Goal: Navigation & Orientation: Find specific page/section

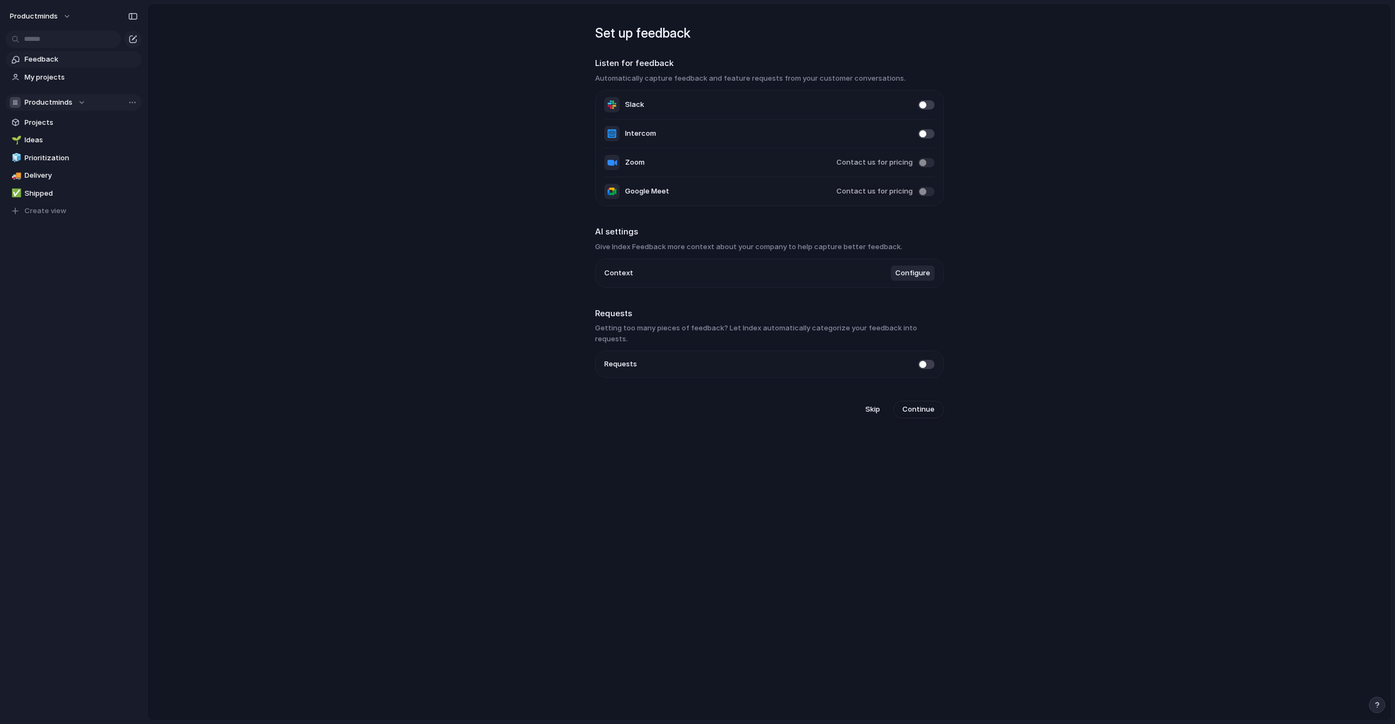
click at [77, 100] on div "Productminds" at bounding box center [48, 102] width 76 height 11
click at [77, 100] on div "Productminds Create new team" at bounding box center [697, 362] width 1395 height 724
click at [51, 122] on span "Projects" at bounding box center [81, 122] width 113 height 11
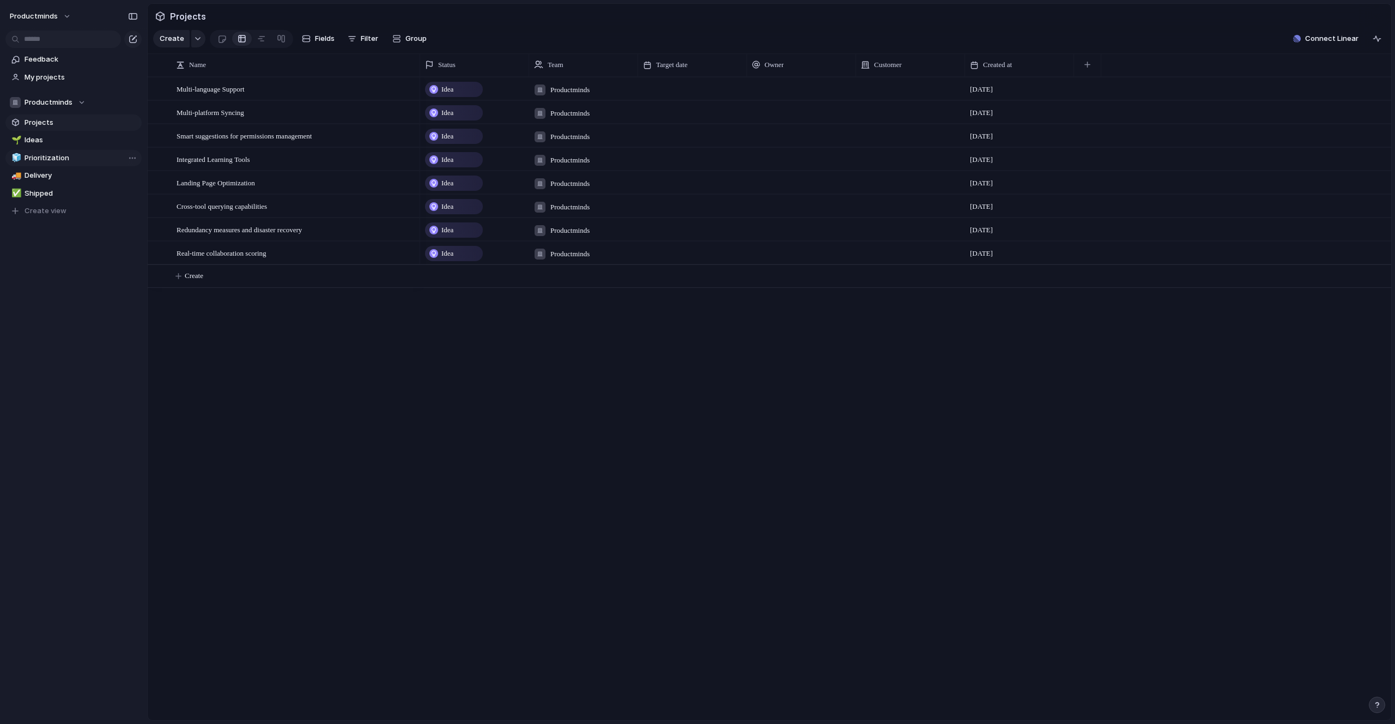
click at [55, 161] on span "Prioritization" at bounding box center [81, 158] width 113 height 11
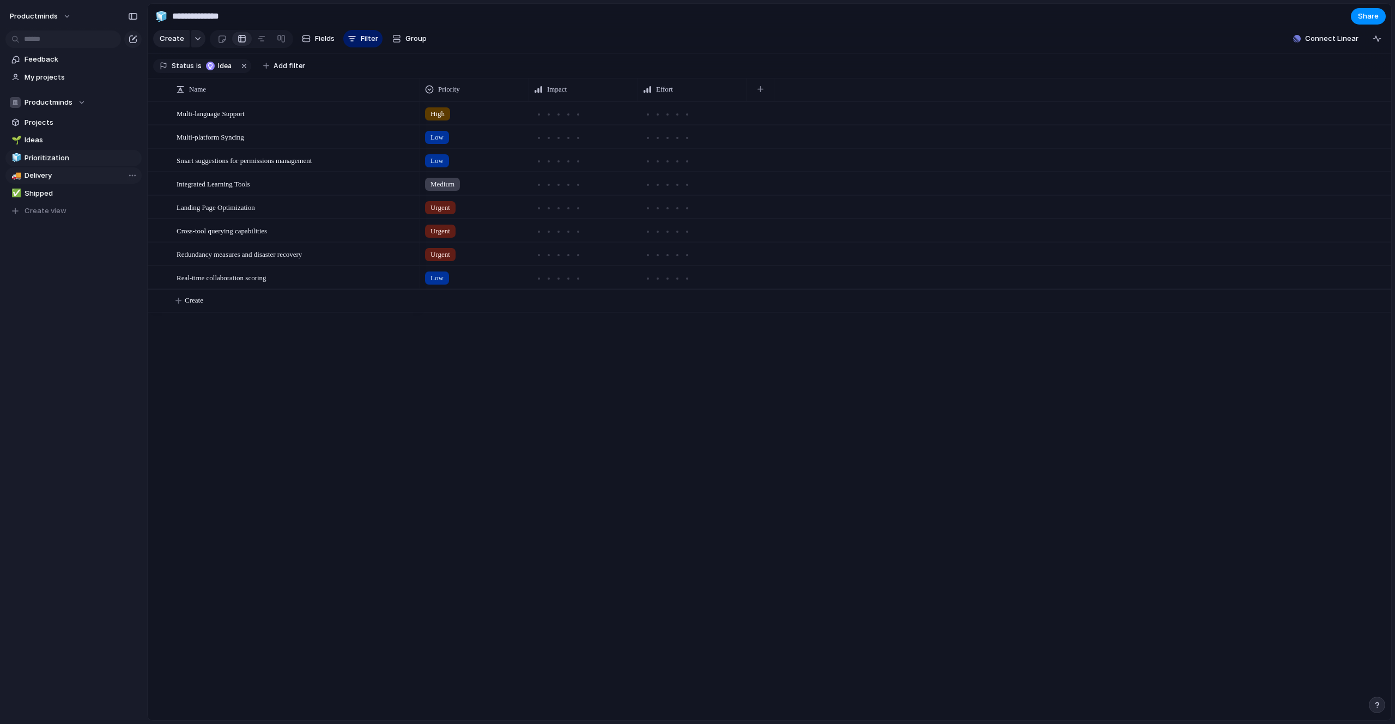
click at [46, 179] on span "Delivery" at bounding box center [81, 175] width 113 height 11
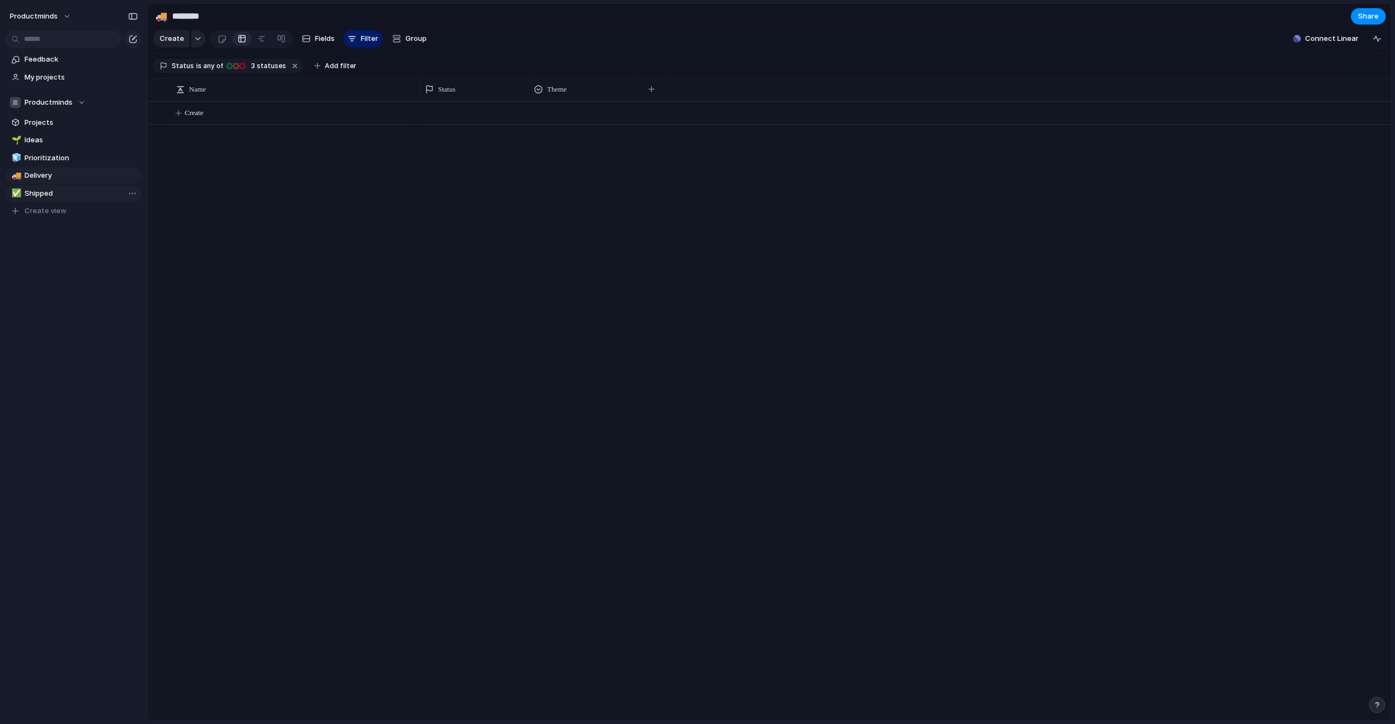
click at [46, 198] on span "Shipped" at bounding box center [81, 193] width 113 height 11
click at [46, 173] on span "Delivery" at bounding box center [81, 175] width 113 height 11
click at [47, 158] on span "Prioritization" at bounding box center [81, 158] width 113 height 11
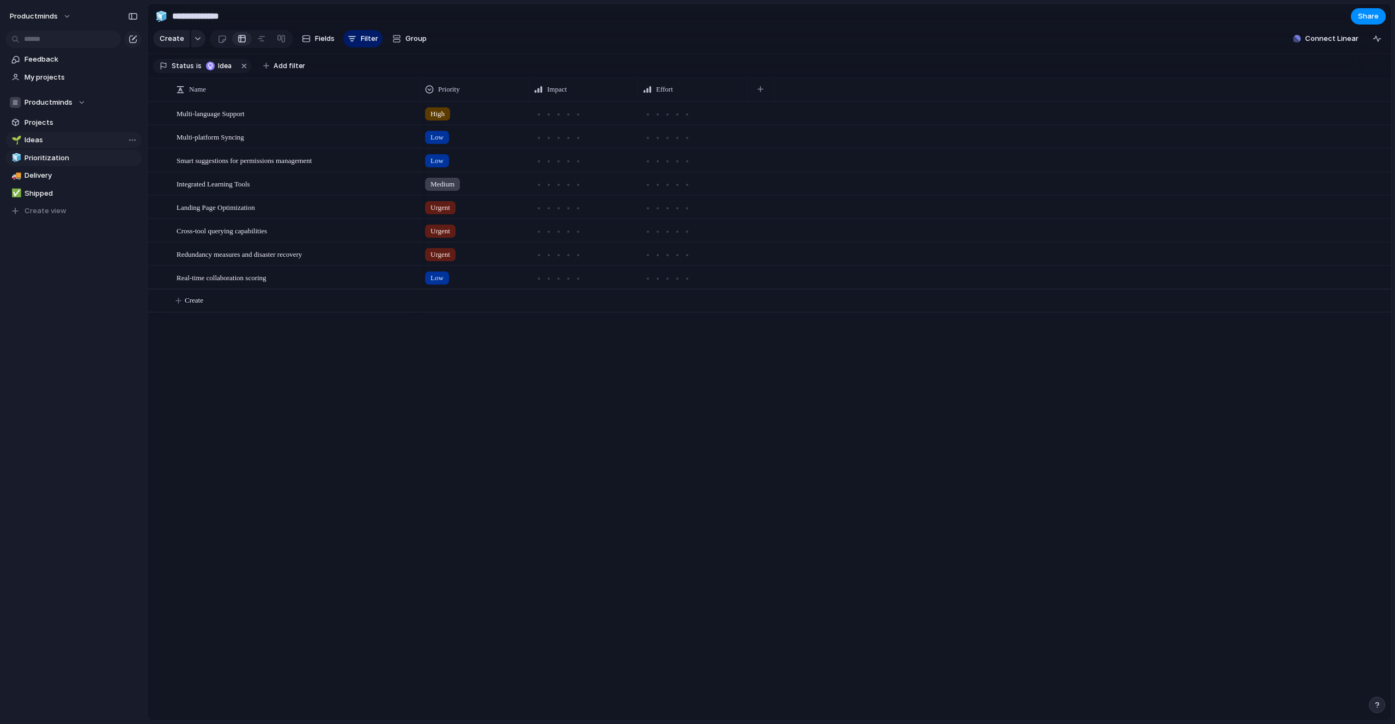
click at [44, 142] on span "Ideas" at bounding box center [81, 140] width 113 height 11
type input "*****"
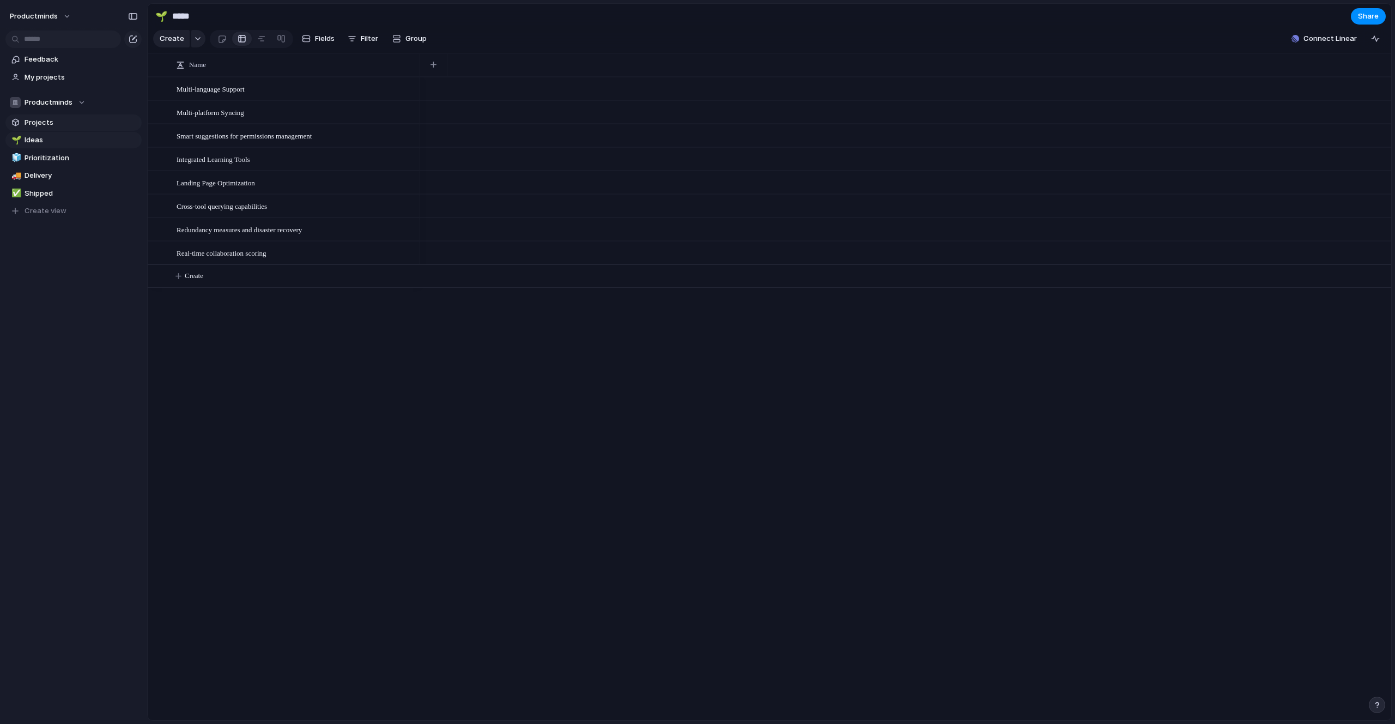
click at [44, 124] on span "Projects" at bounding box center [81, 122] width 113 height 11
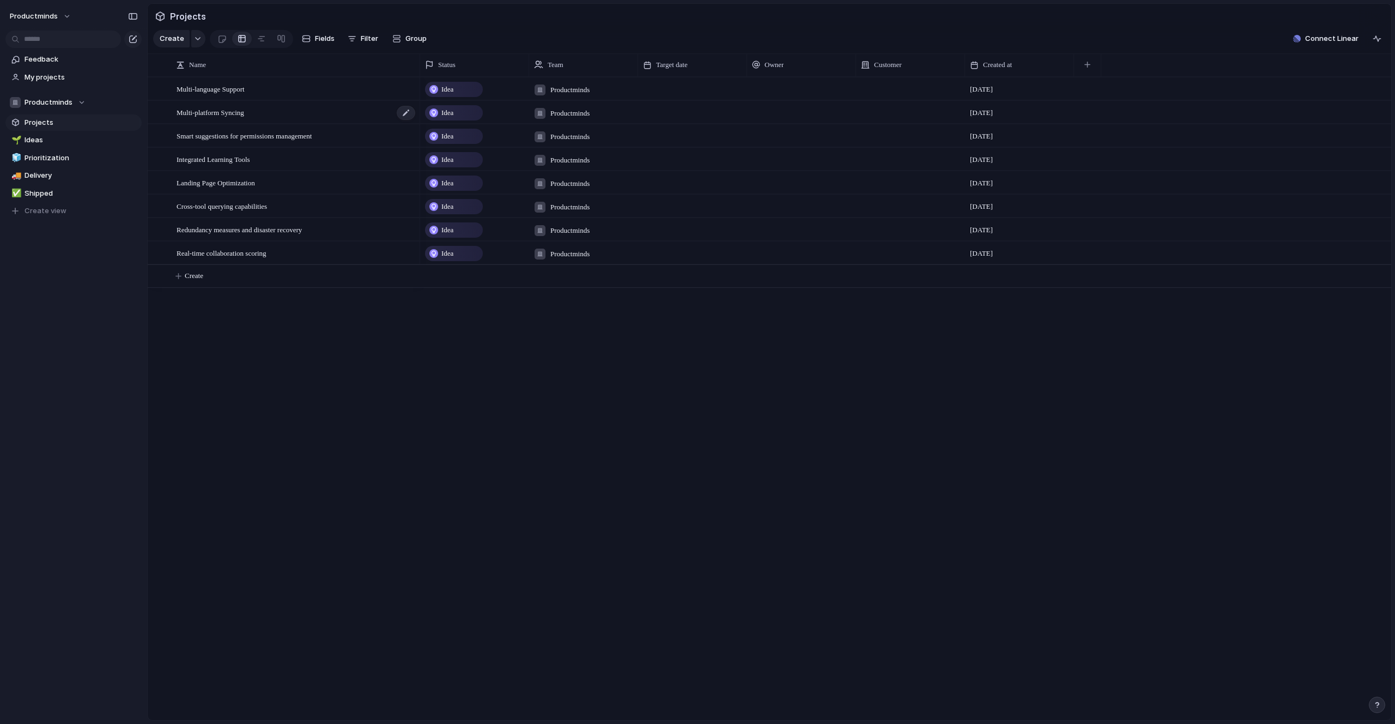
click at [228, 118] on span "Multi-platform Syncing" at bounding box center [211, 112] width 68 height 13
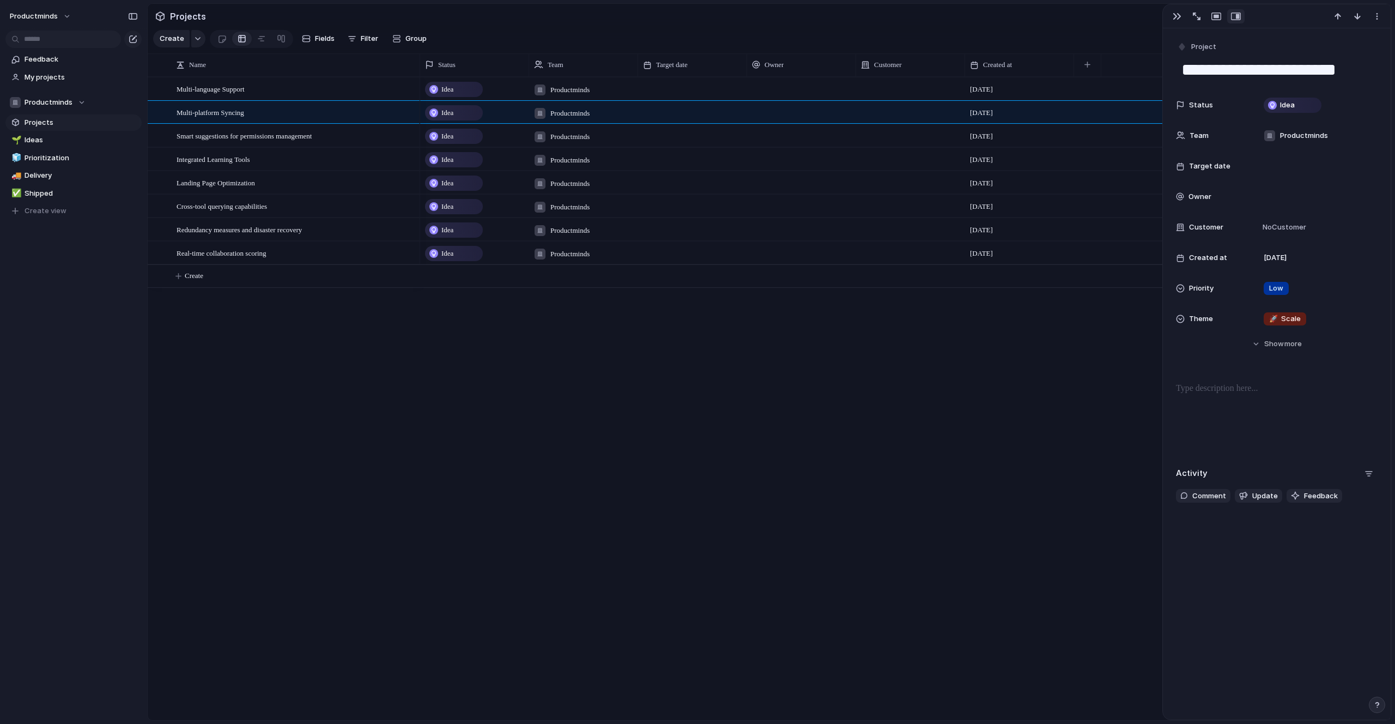
click at [110, 236] on div "Feedback My projects Productminds Projects 🌱 Ideas 🧊 Prioritization 🚚 Delivery …" at bounding box center [73, 153] width 147 height 307
click at [73, 100] on div "Productminds" at bounding box center [48, 102] width 76 height 11
click at [72, 99] on div "Productminds Create new team" at bounding box center [697, 362] width 1395 height 724
click at [45, 79] on span "My projects" at bounding box center [81, 77] width 113 height 11
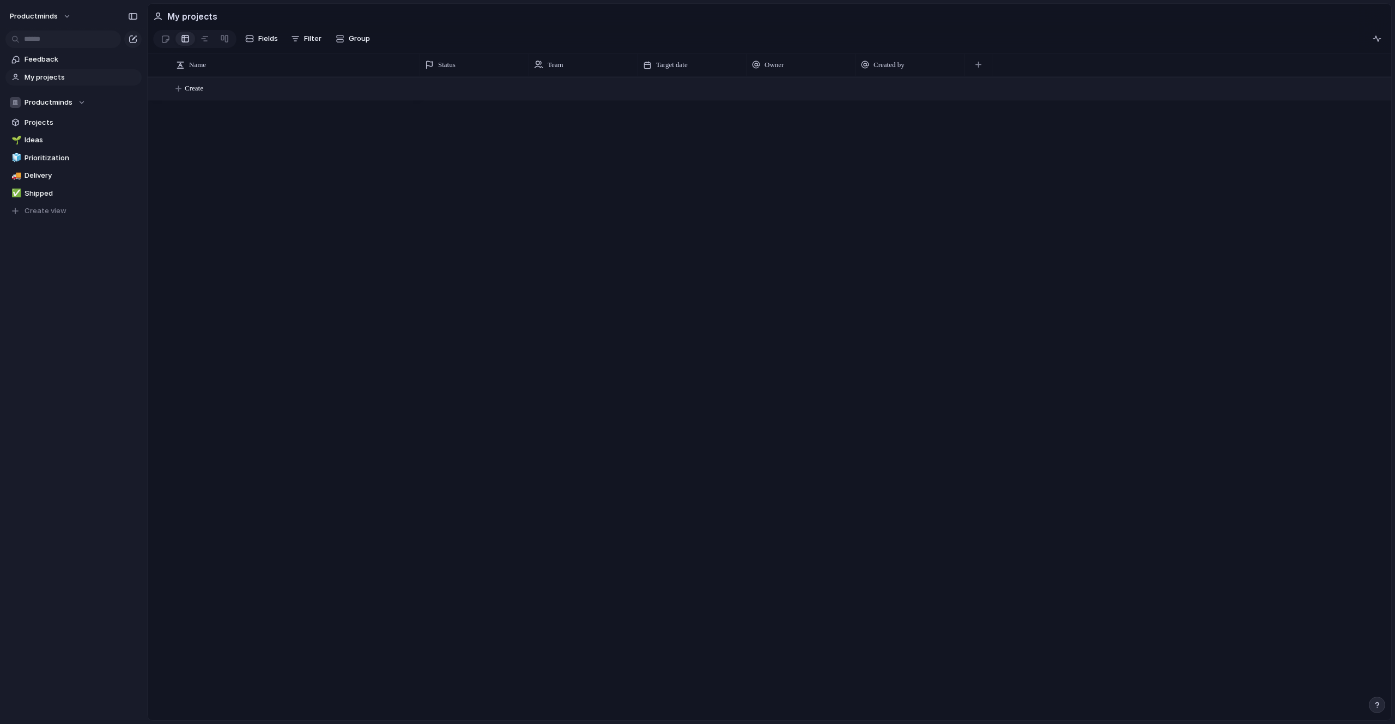
click at [203, 94] on span "Create" at bounding box center [194, 88] width 19 height 11
type textarea "**********"
click at [458, 92] on div "Idea" at bounding box center [454, 89] width 56 height 13
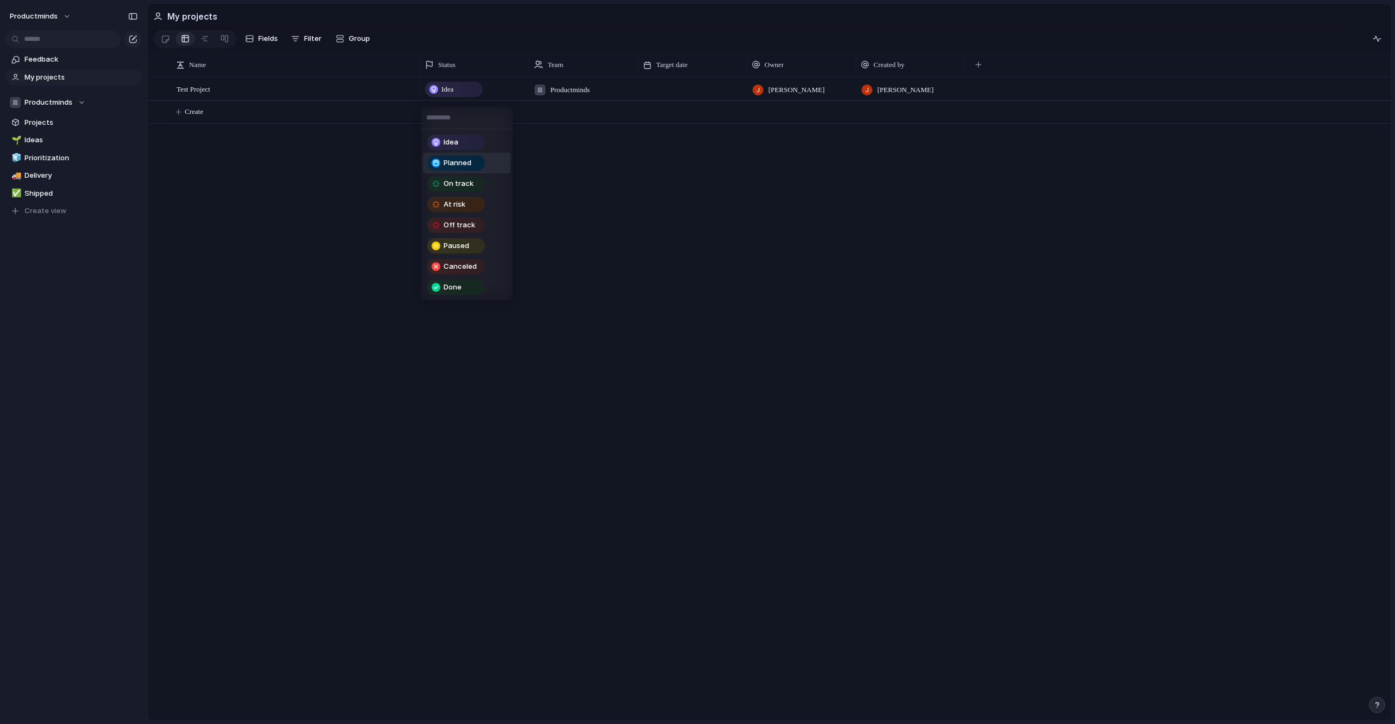
click at [475, 165] on div "Planned" at bounding box center [456, 162] width 56 height 13
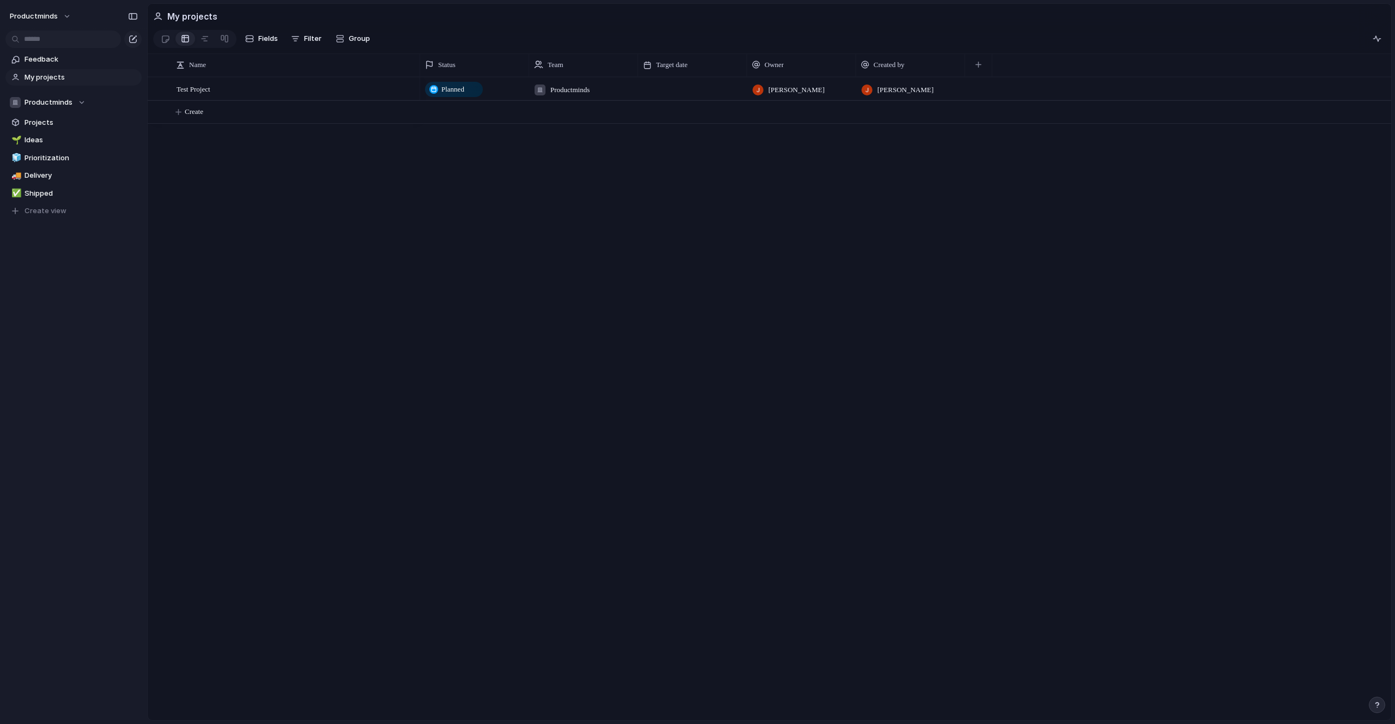
click at [401, 156] on div "Test Project Planned Productminds [PERSON_NAME] Lyngbye [PERSON_NAME] Create" at bounding box center [770, 398] width 1244 height 643
click at [228, 100] on div "Test Project" at bounding box center [297, 89] width 240 height 22
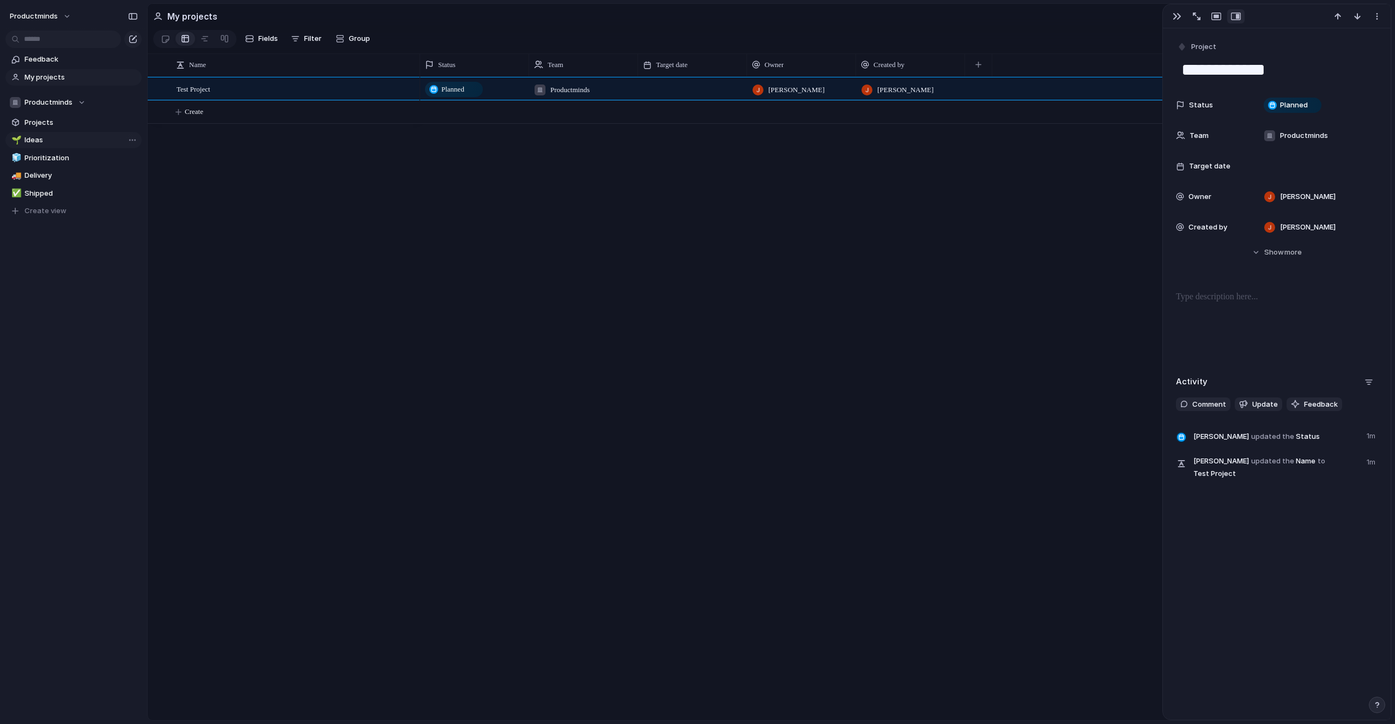
click at [50, 138] on span "Ideas" at bounding box center [81, 140] width 113 height 11
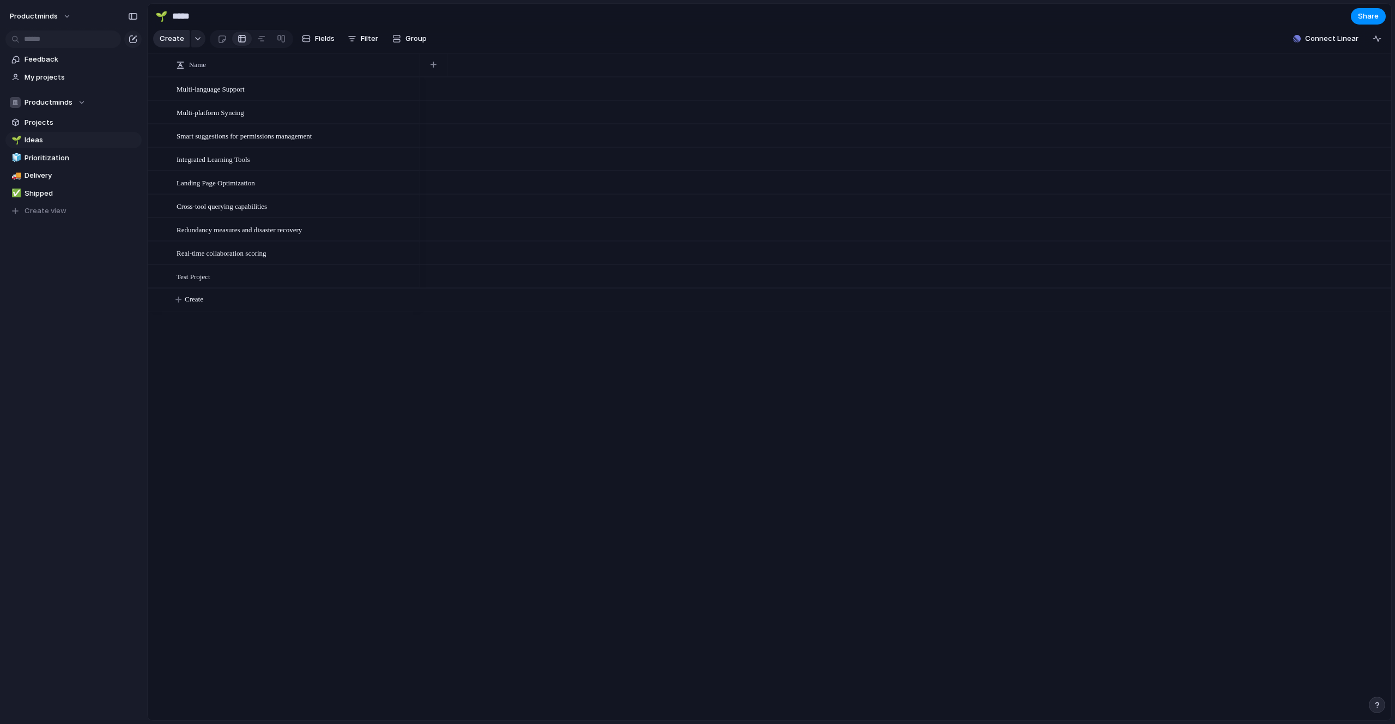
click at [182, 43] on span "Create" at bounding box center [172, 38] width 25 height 11
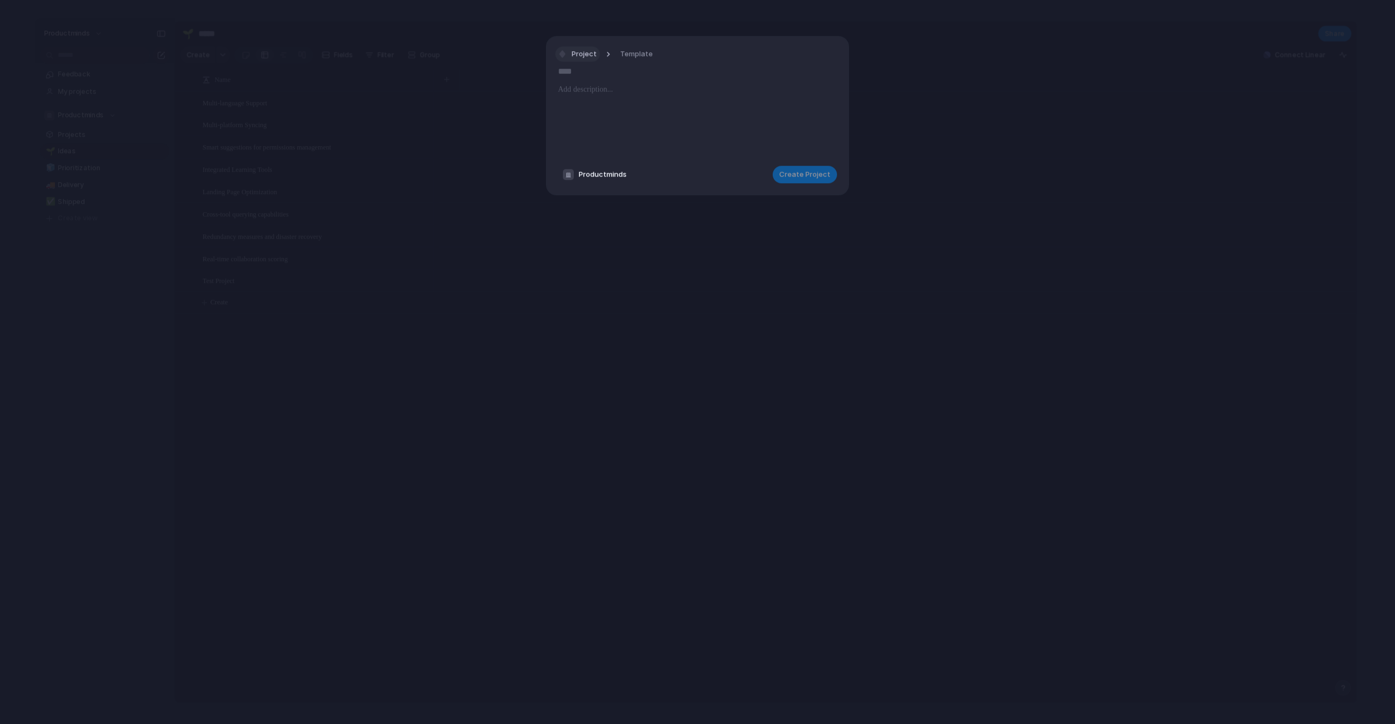
click at [579, 51] on span "Project" at bounding box center [584, 54] width 25 height 11
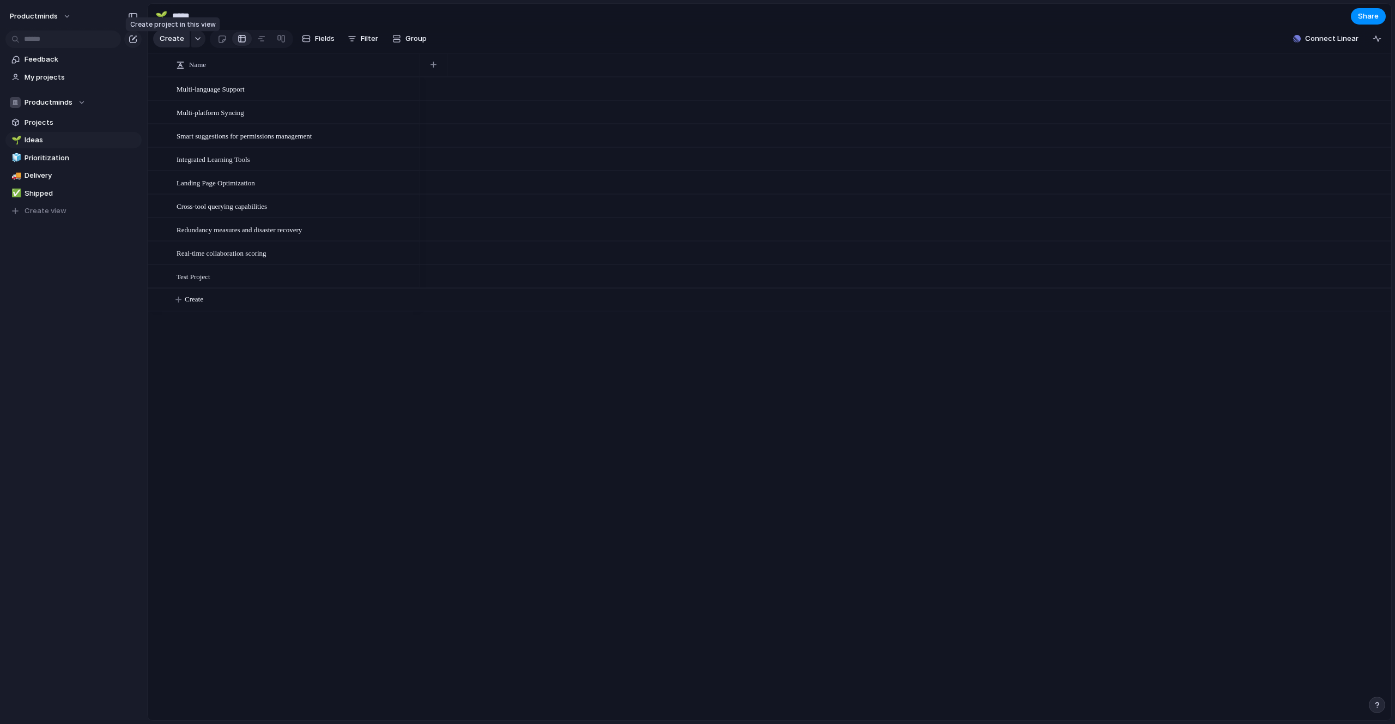
click at [180, 44] on span "Create" at bounding box center [172, 38] width 25 height 11
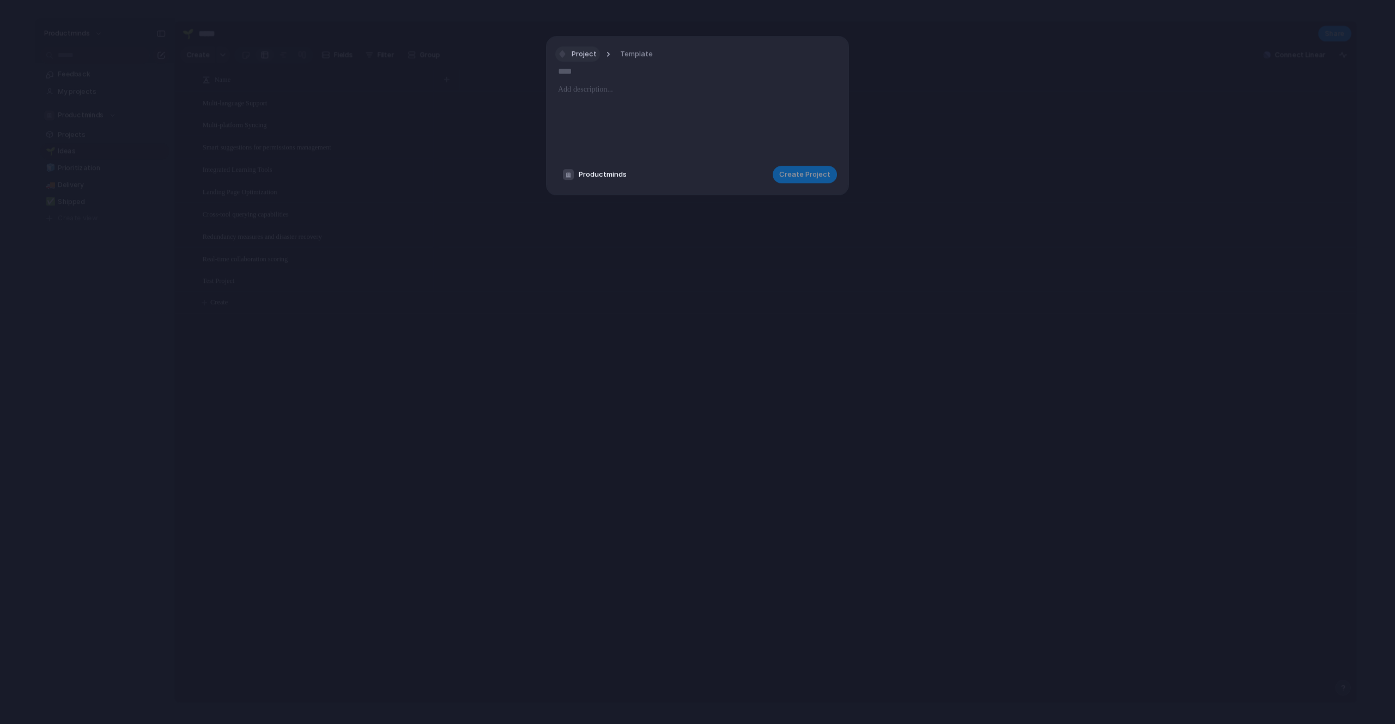
click at [573, 59] on button "Project" at bounding box center [577, 54] width 45 height 16
click at [605, 165] on li "Project" at bounding box center [602, 169] width 88 height 17
click at [644, 59] on button "Template" at bounding box center [637, 54] width 46 height 16
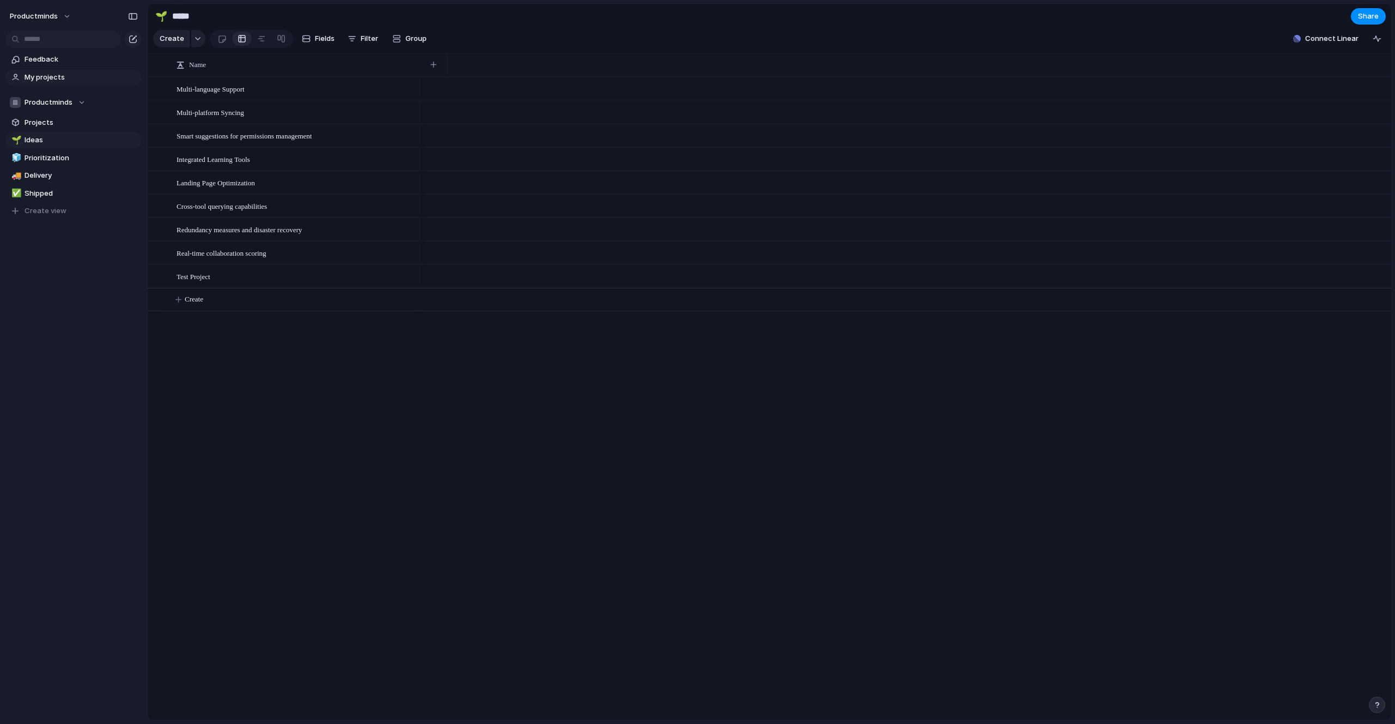
click at [49, 83] on link "My projects" at bounding box center [73, 77] width 136 height 16
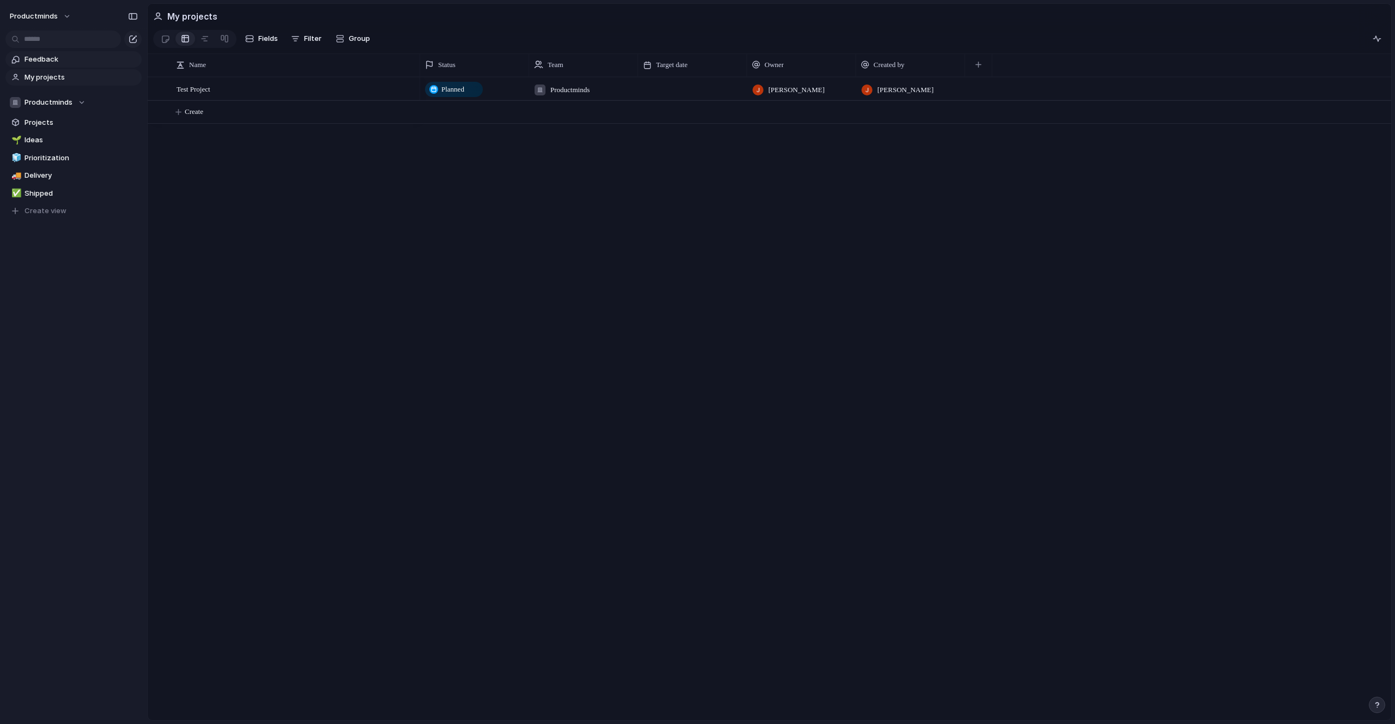
click at [47, 67] on link "Feedback" at bounding box center [73, 59] width 136 height 16
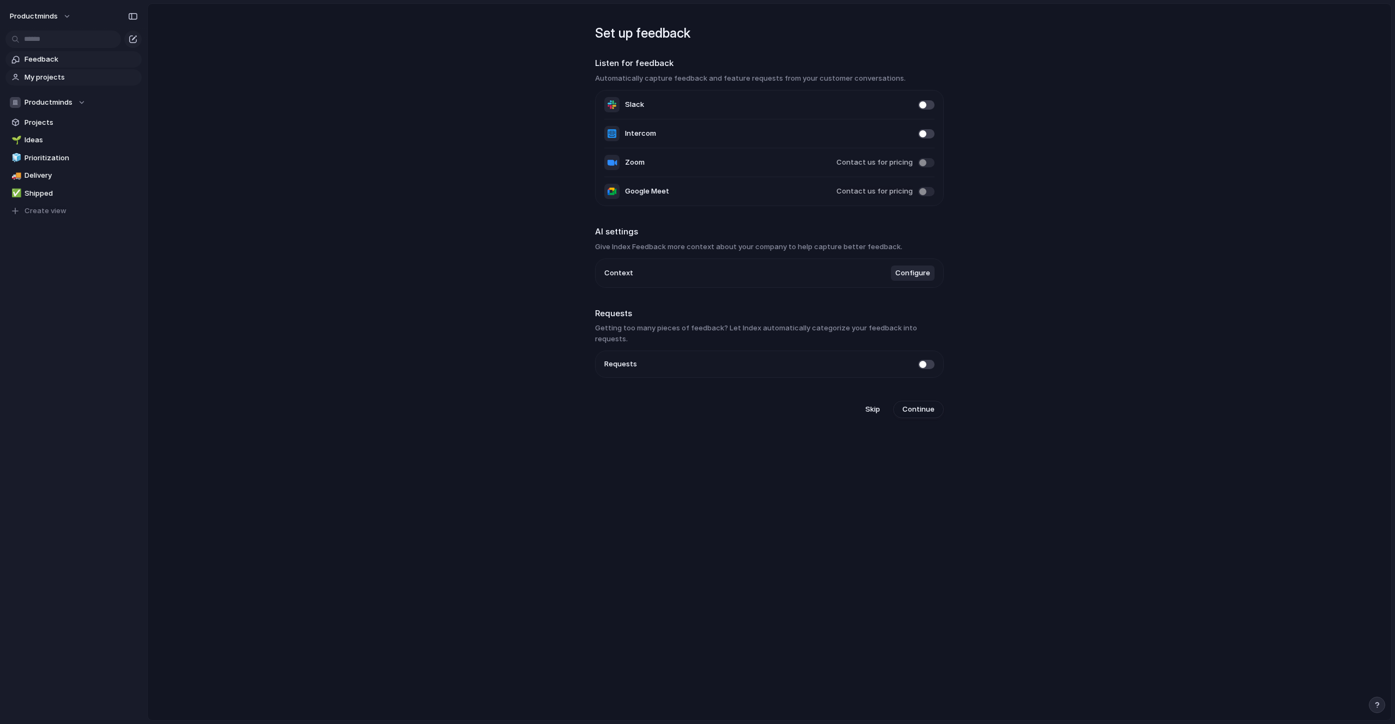
click at [41, 80] on span "My projects" at bounding box center [81, 77] width 113 height 11
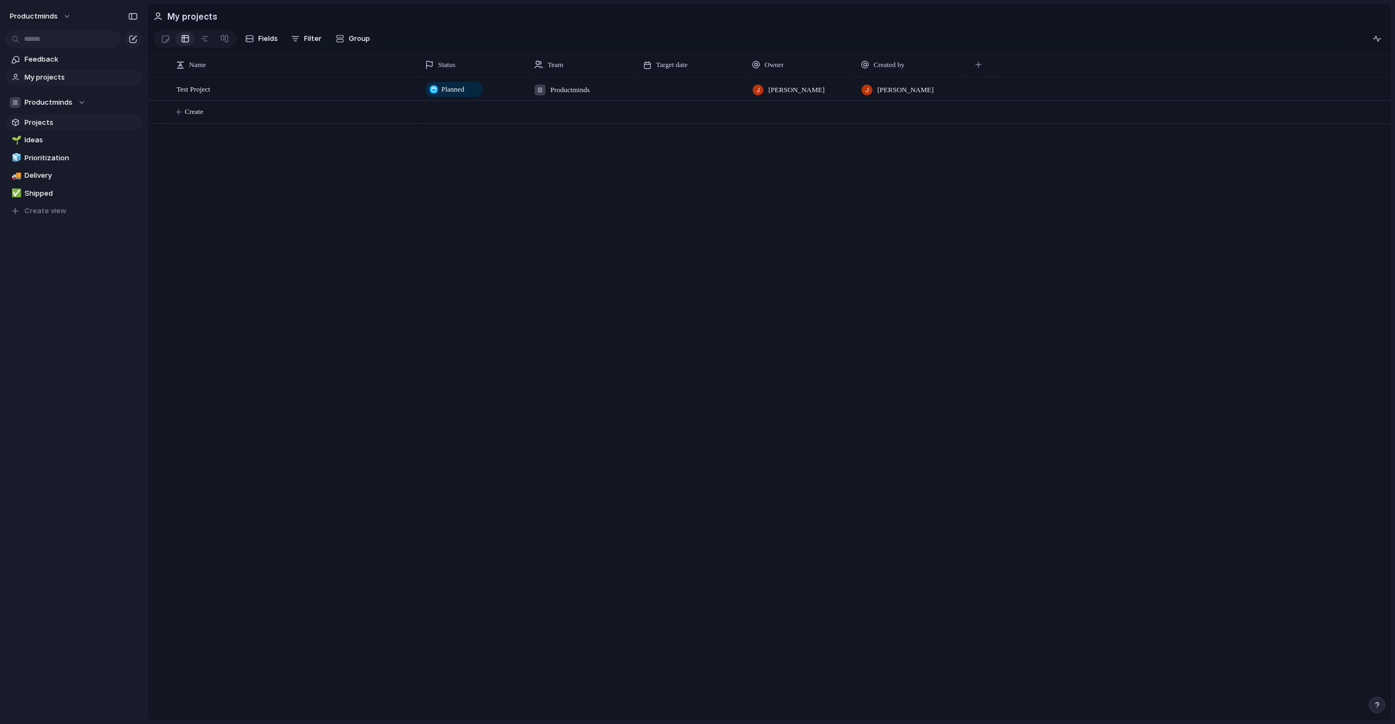
click at [43, 117] on link "Projects" at bounding box center [73, 122] width 136 height 16
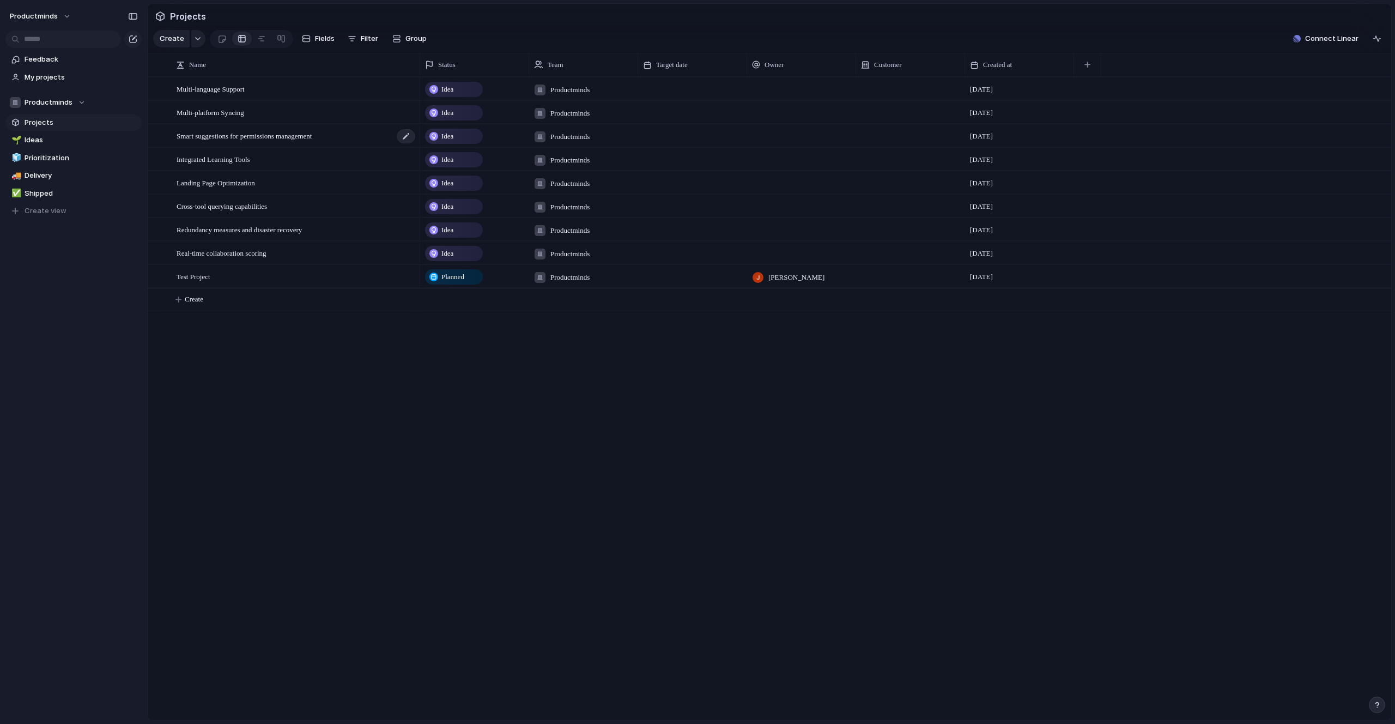
click at [257, 142] on span "Smart suggestions for permissions management" at bounding box center [244, 135] width 135 height 13
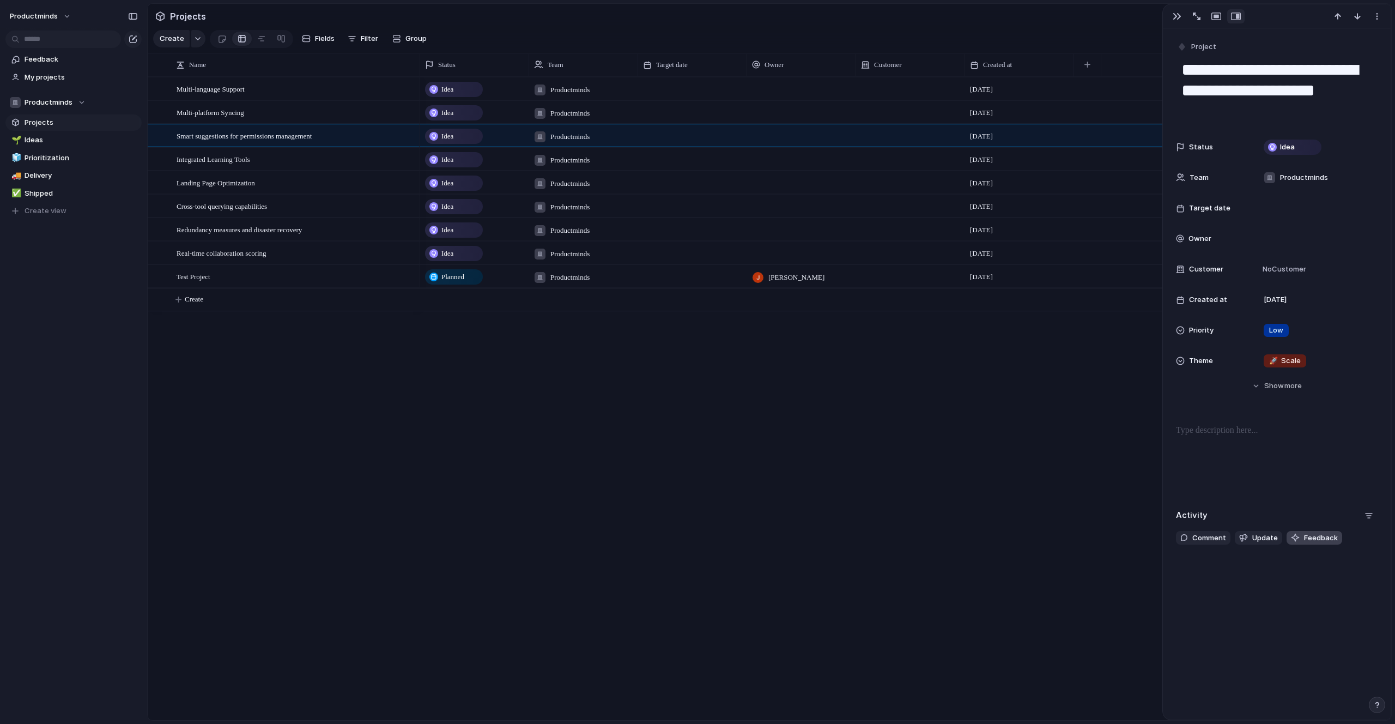
click at [1333, 543] on span "Feedback" at bounding box center [1321, 537] width 34 height 11
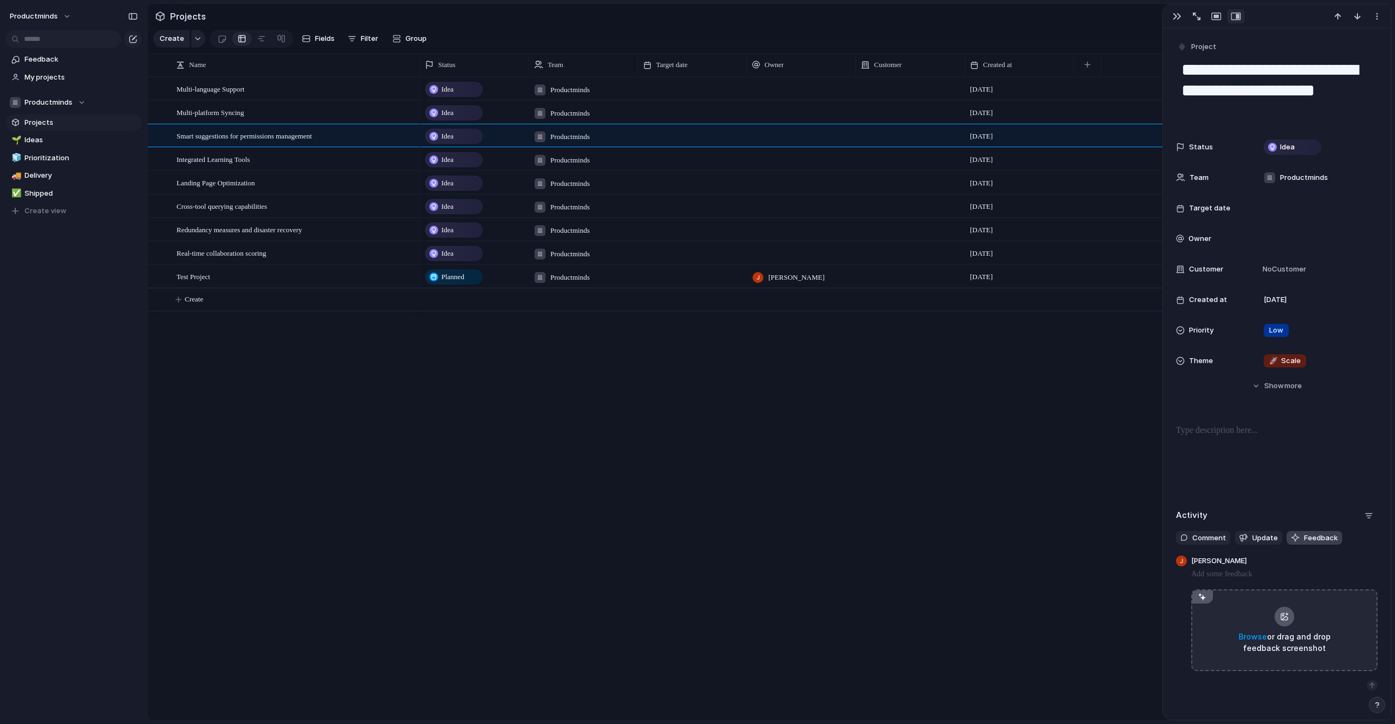
click at [1333, 543] on span "Feedback" at bounding box center [1321, 537] width 34 height 11
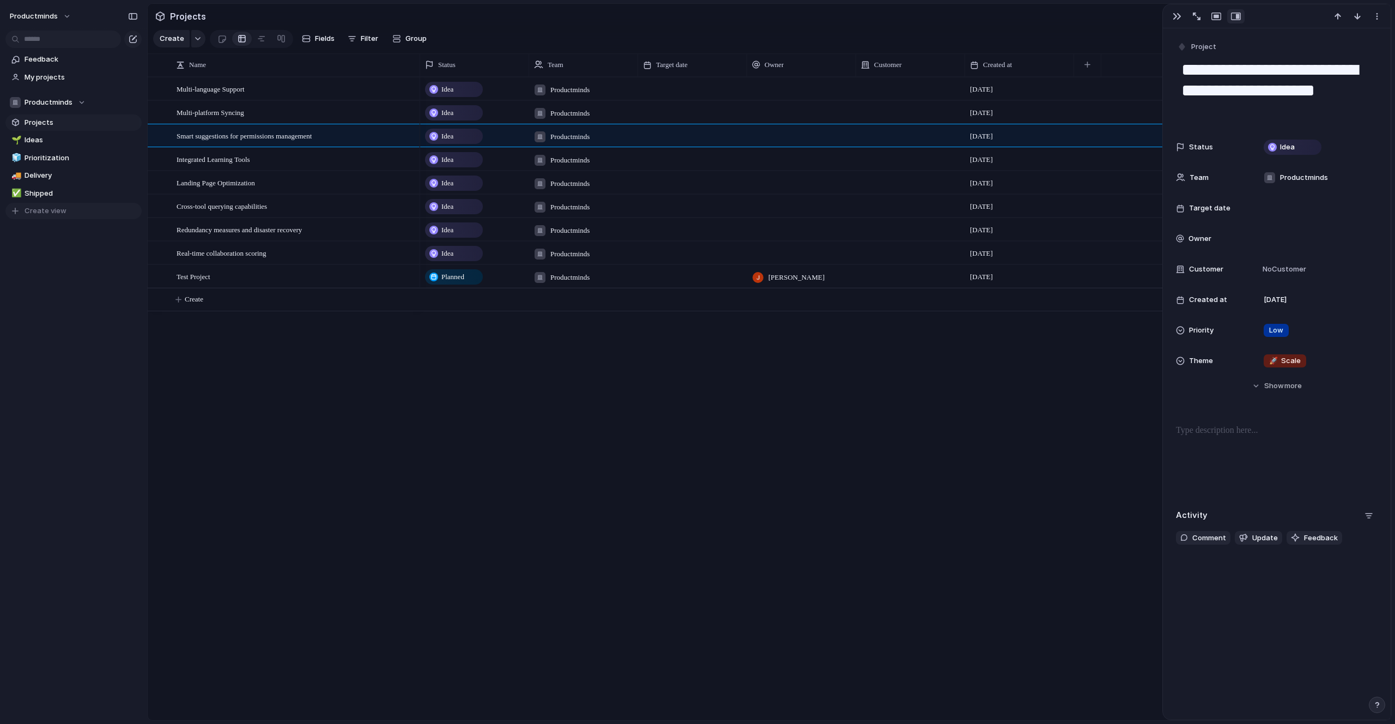
click at [64, 208] on span "Create view" at bounding box center [46, 210] width 42 height 11
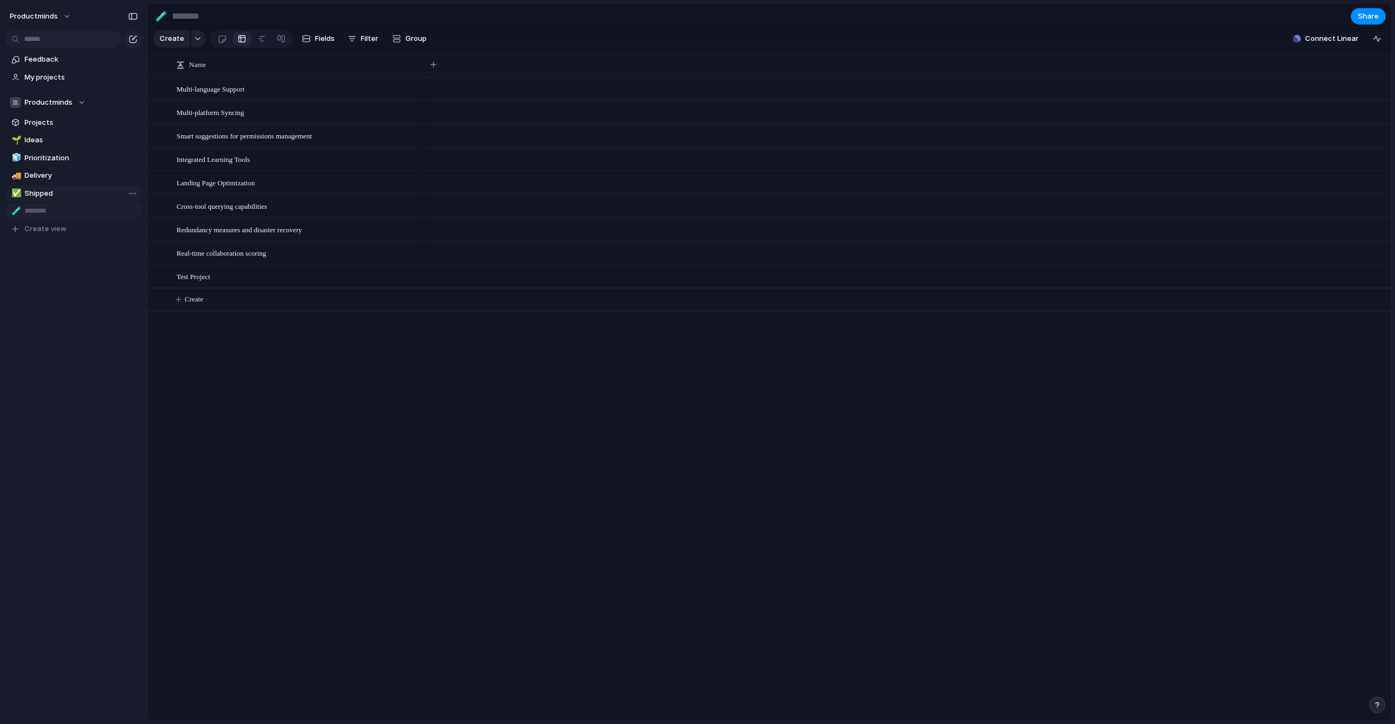
click at [59, 189] on span "Shipped" at bounding box center [81, 193] width 113 height 11
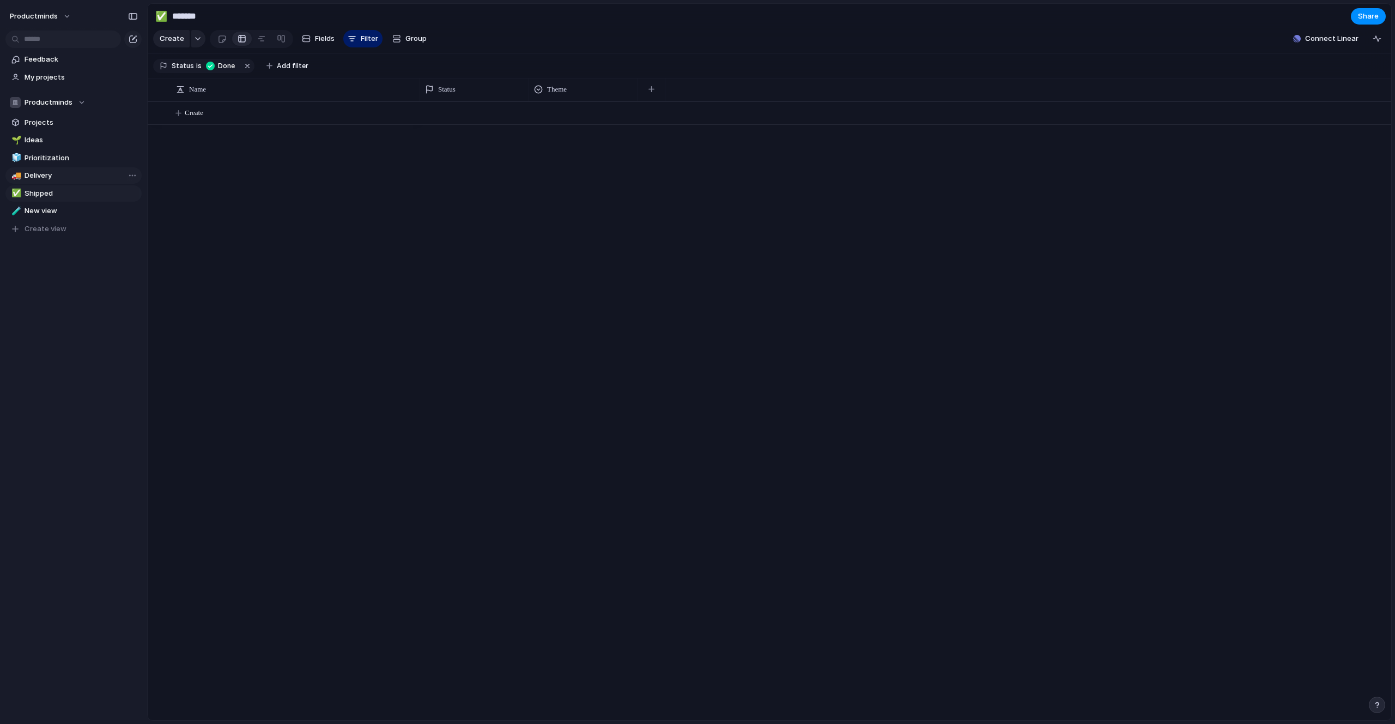
click at [60, 175] on span "Delivery" at bounding box center [81, 175] width 113 height 11
click at [66, 164] on link "🧊 Prioritization" at bounding box center [73, 158] width 136 height 16
type input "**********"
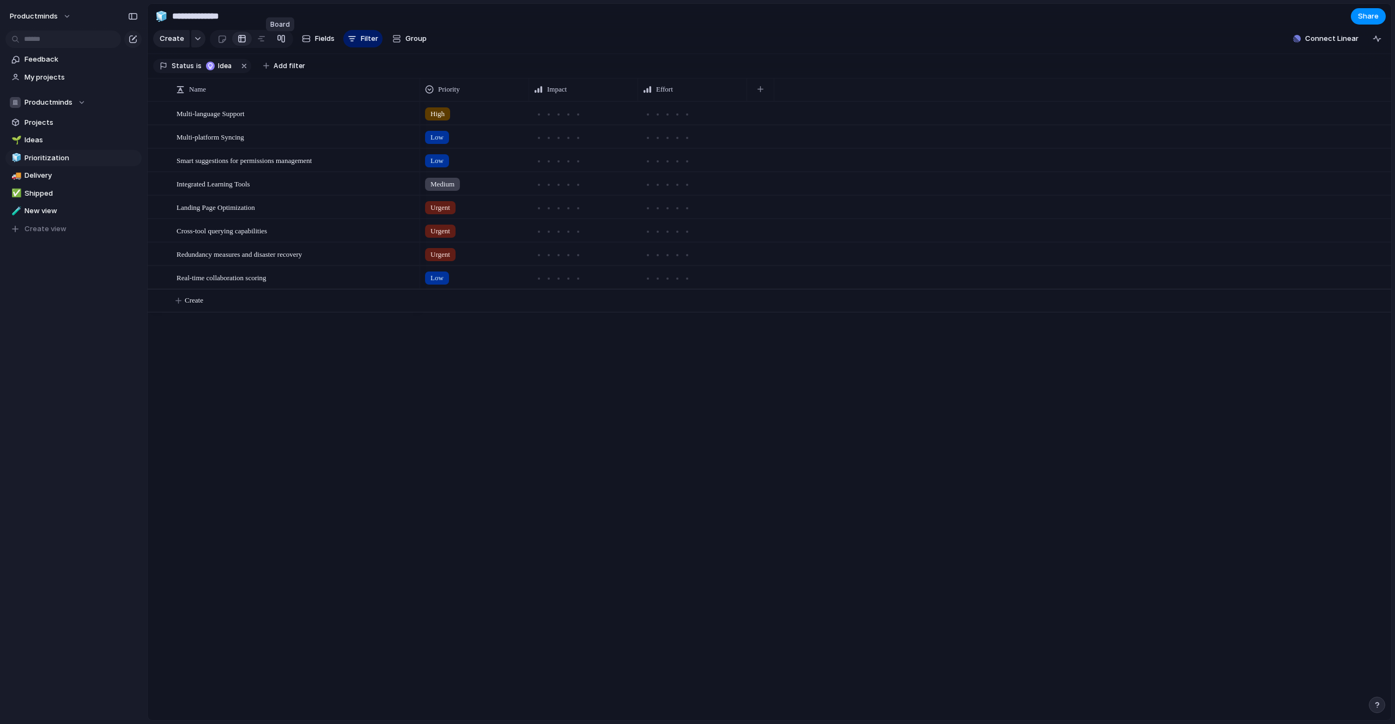
click at [274, 45] on link at bounding box center [281, 38] width 20 height 17
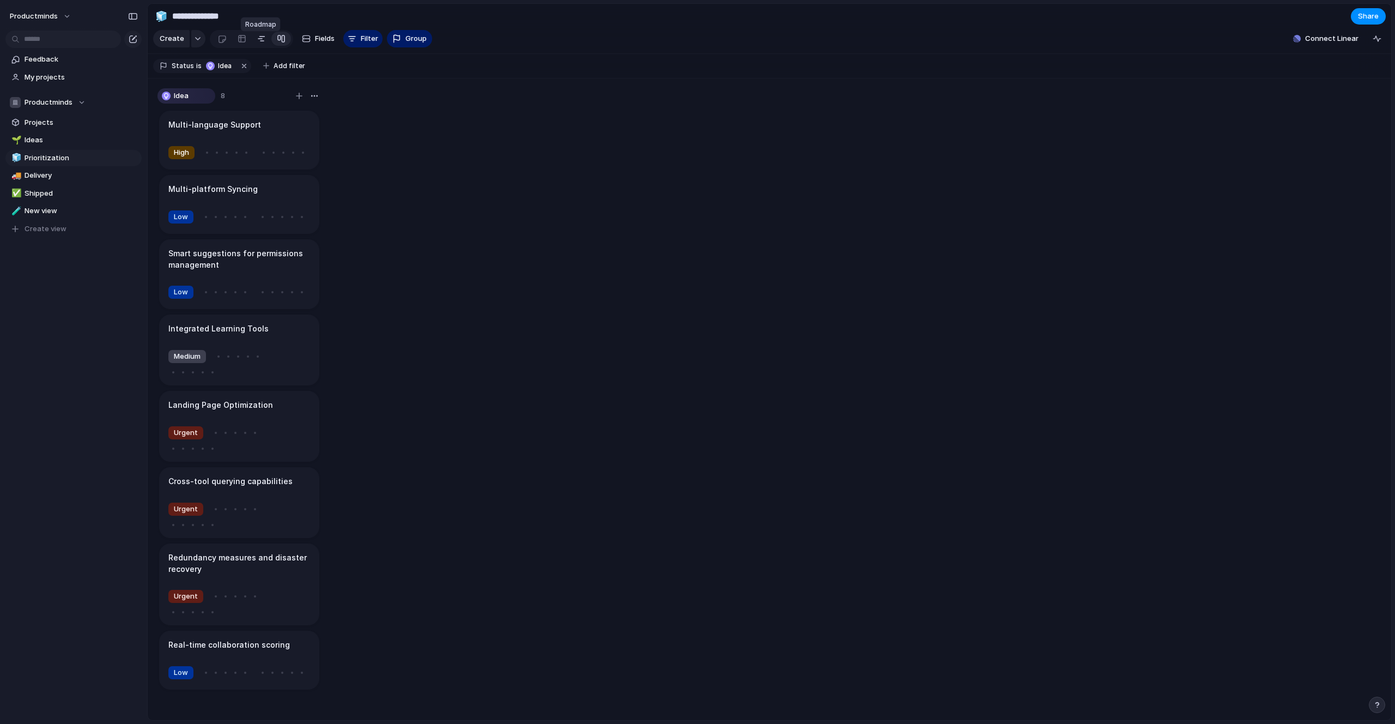
click at [257, 45] on div at bounding box center [261, 38] width 9 height 17
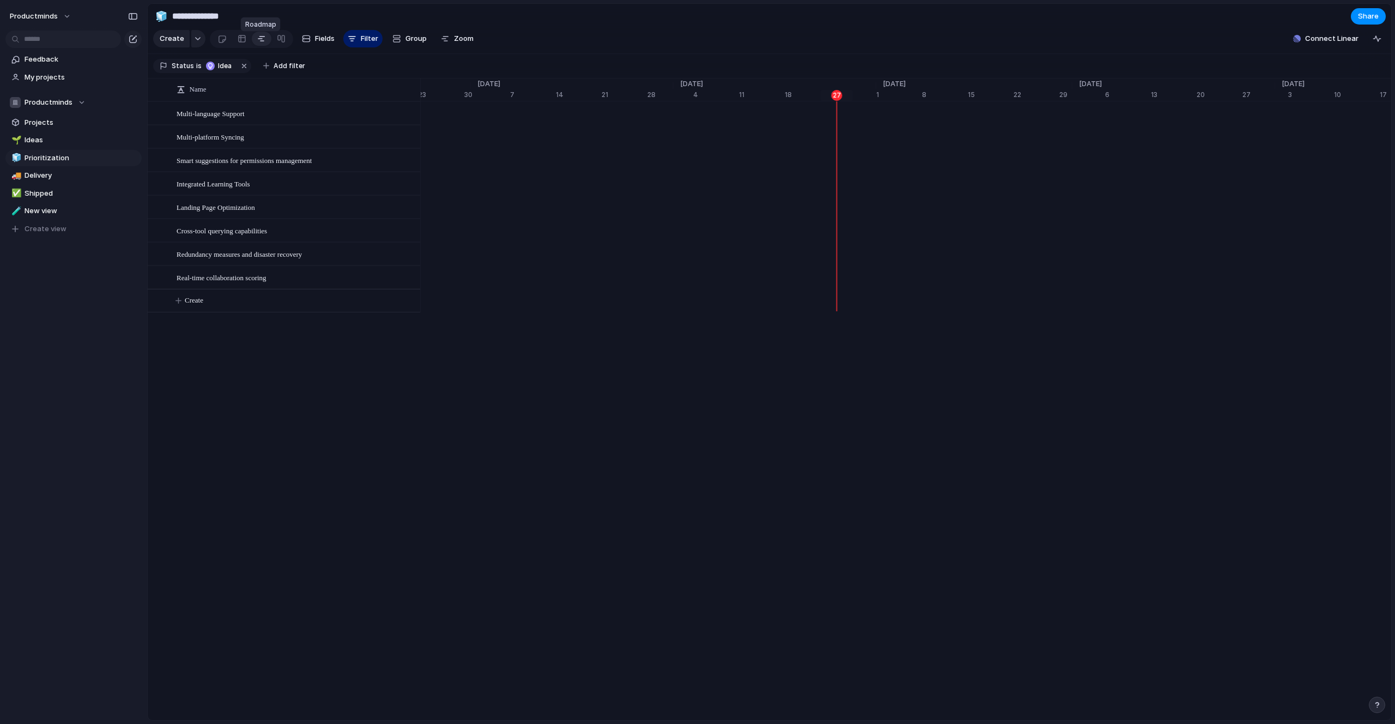
scroll to position [0, 6915]
click at [235, 42] on link at bounding box center [242, 38] width 20 height 17
click at [258, 44] on div at bounding box center [261, 38] width 9 height 17
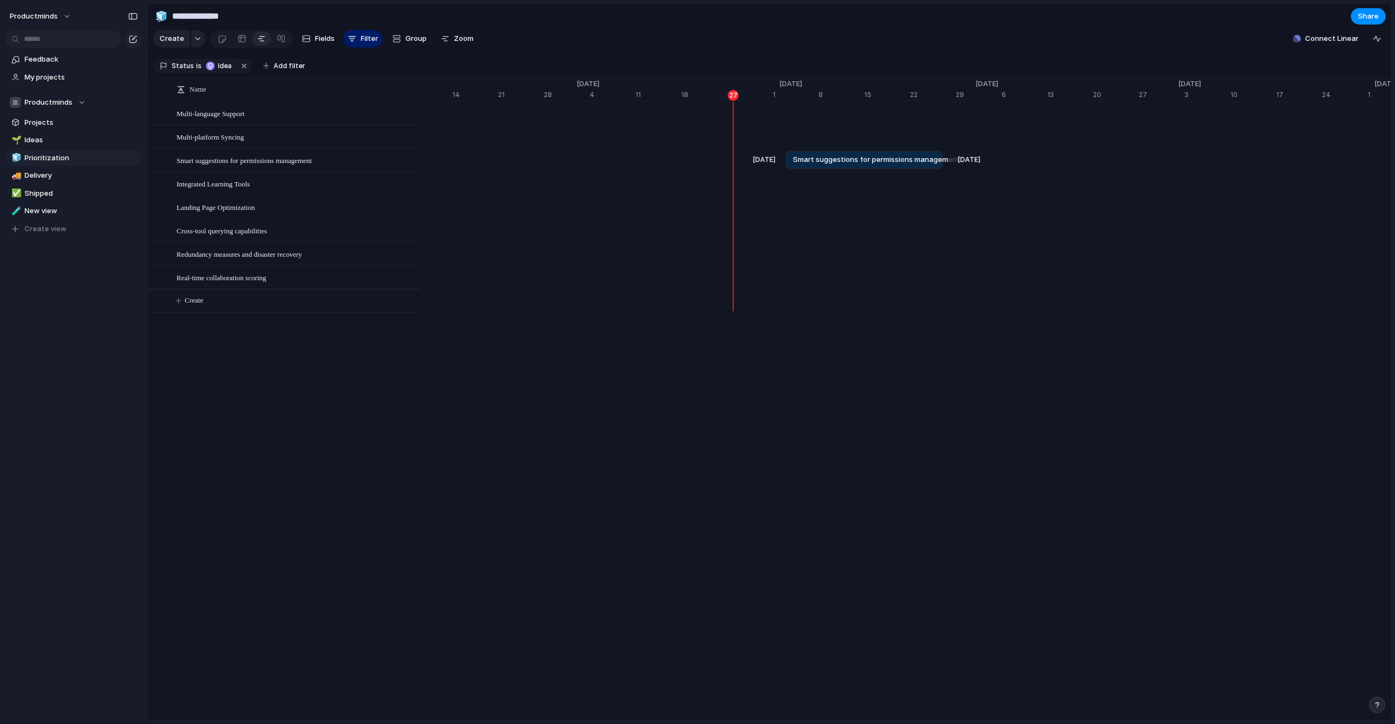
drag, startPoint x: 787, startPoint y: 164, endPoint x: 918, endPoint y: 183, distance: 132.3
drag, startPoint x: 740, startPoint y: 159, endPoint x: 836, endPoint y: 158, distance: 95.9
click at [836, 158] on div "[DATE] Smart suggestions for permissions management [DATE]" at bounding box center [671, 159] width 14539 height 23
click at [821, 165] on span "Smart suggestions for permissions management" at bounding box center [876, 159] width 167 height 11
click at [1049, 184] on div "Integrated Learning Tools" at bounding box center [671, 183] width 14539 height 23
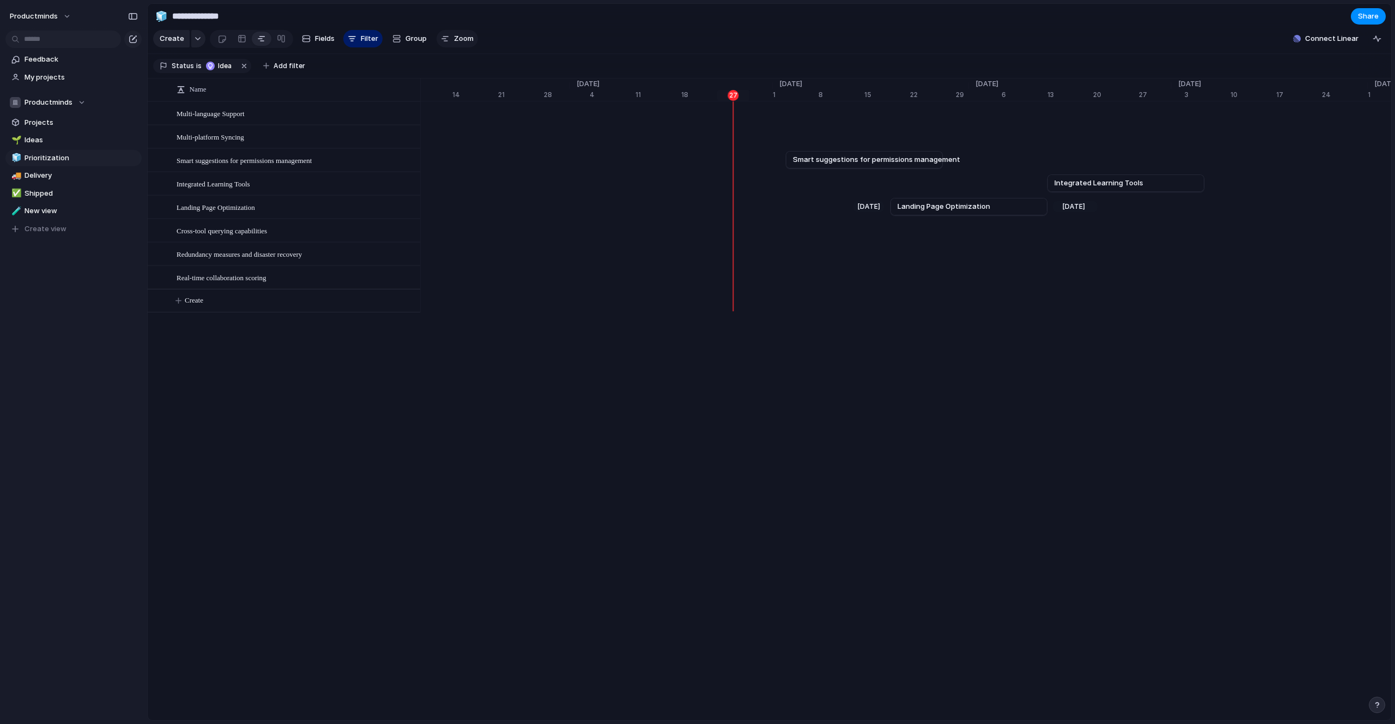
click at [462, 44] on span "Zoom" at bounding box center [464, 38] width 20 height 11
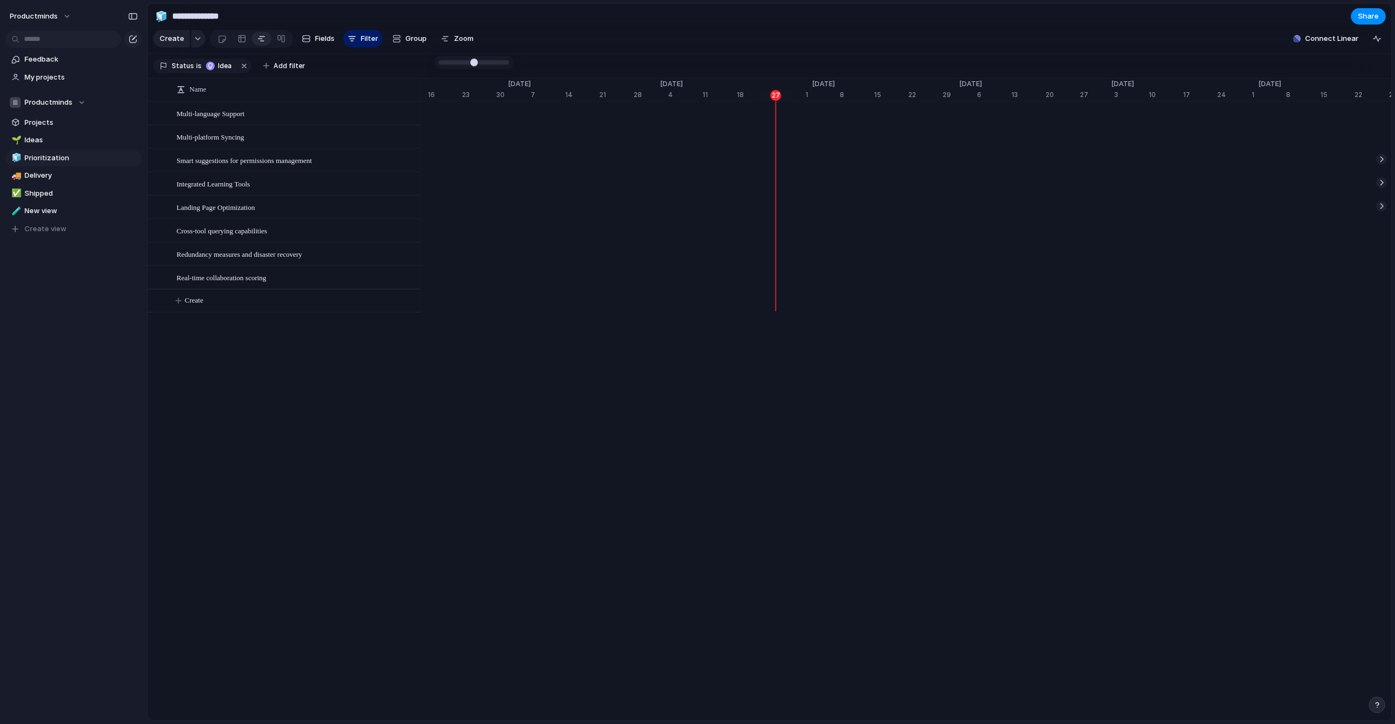
type input "*"
drag, startPoint x: 473, startPoint y: 64, endPoint x: 452, endPoint y: 67, distance: 20.3
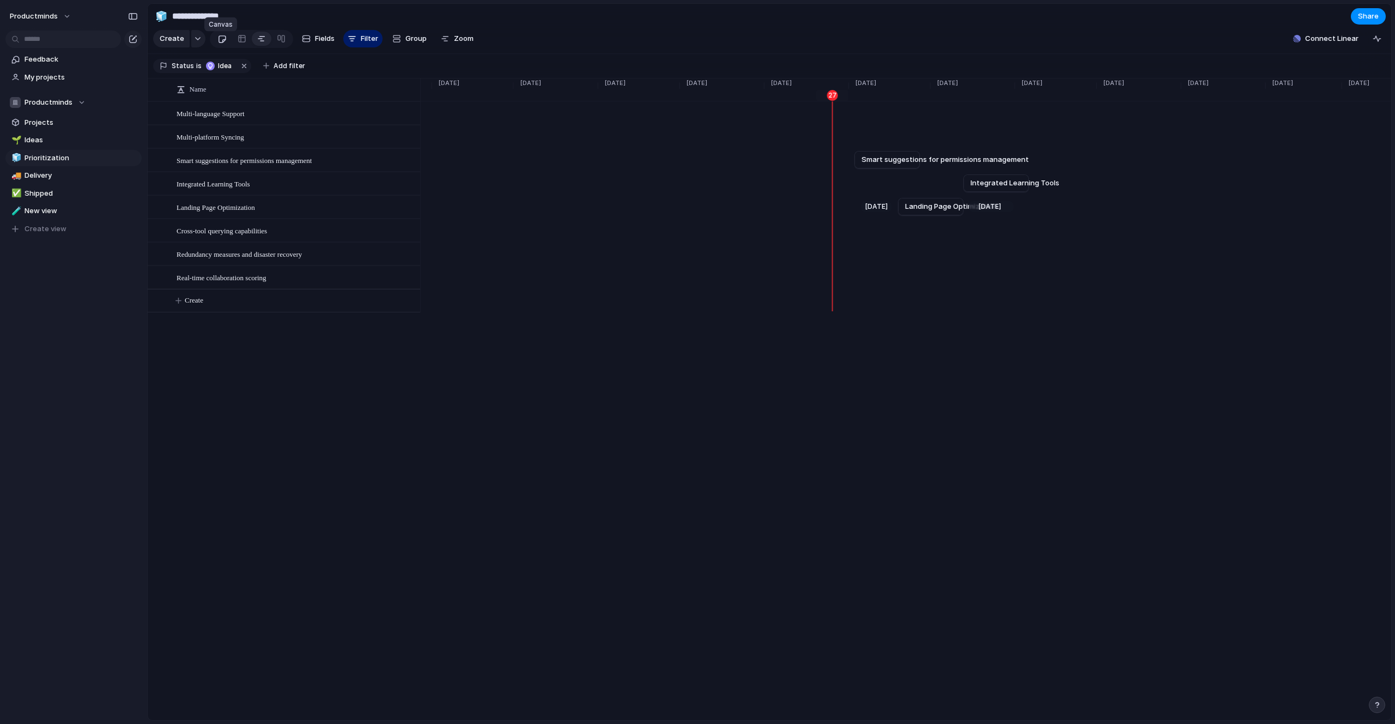
click at [227, 46] on link at bounding box center [222, 38] width 20 height 17
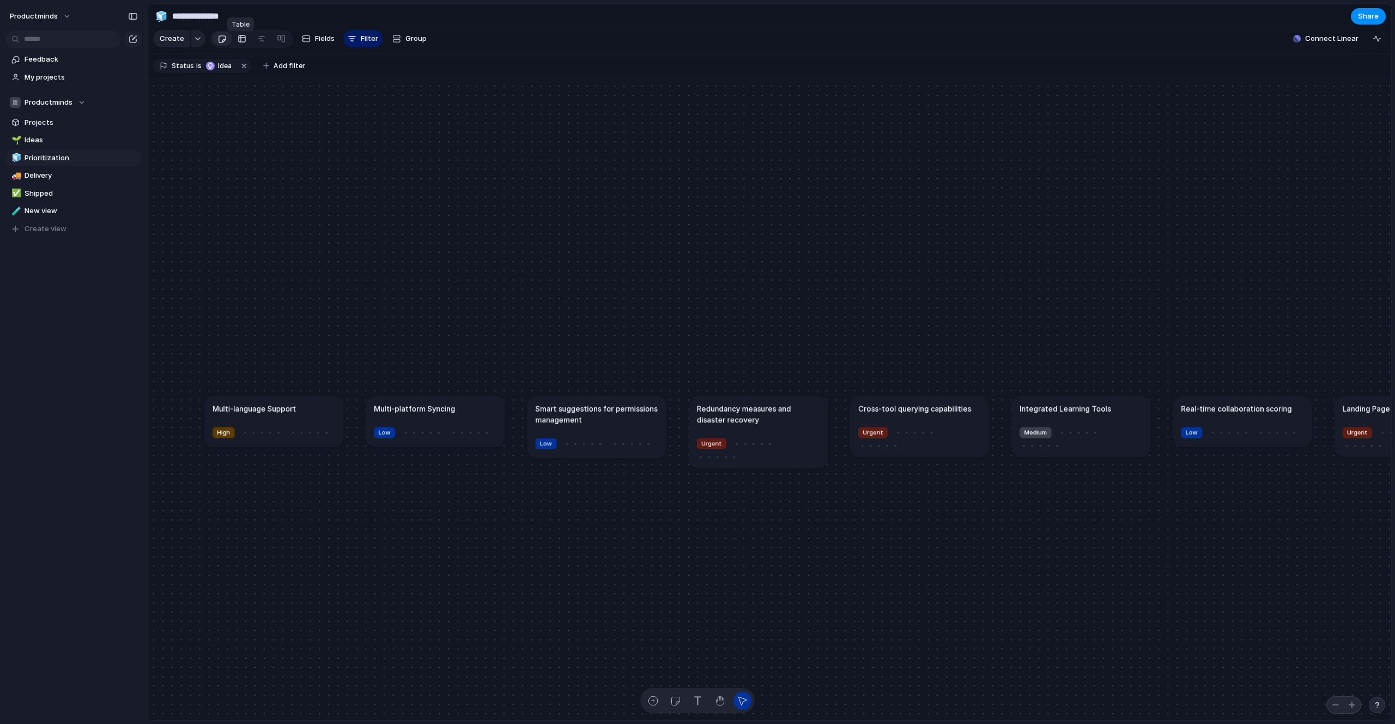
click at [241, 45] on div at bounding box center [242, 38] width 9 height 17
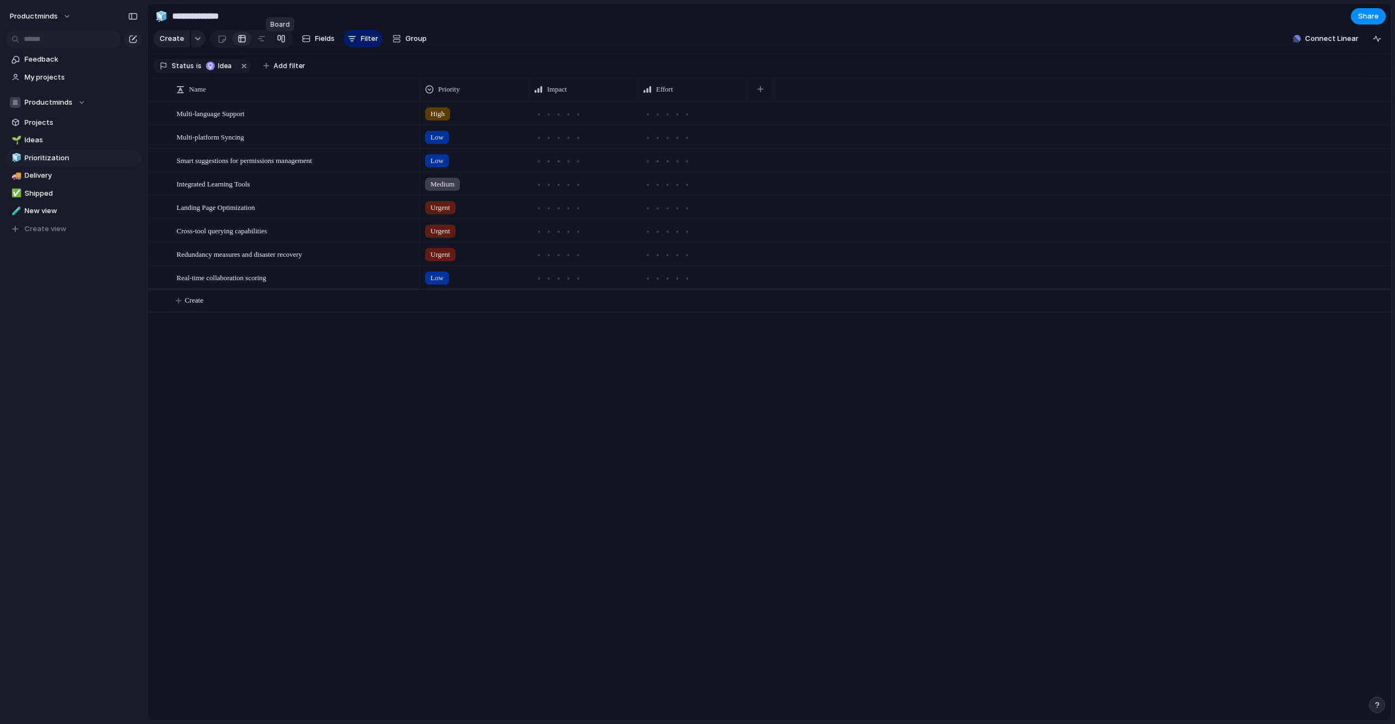
click at [284, 45] on link at bounding box center [281, 38] width 20 height 17
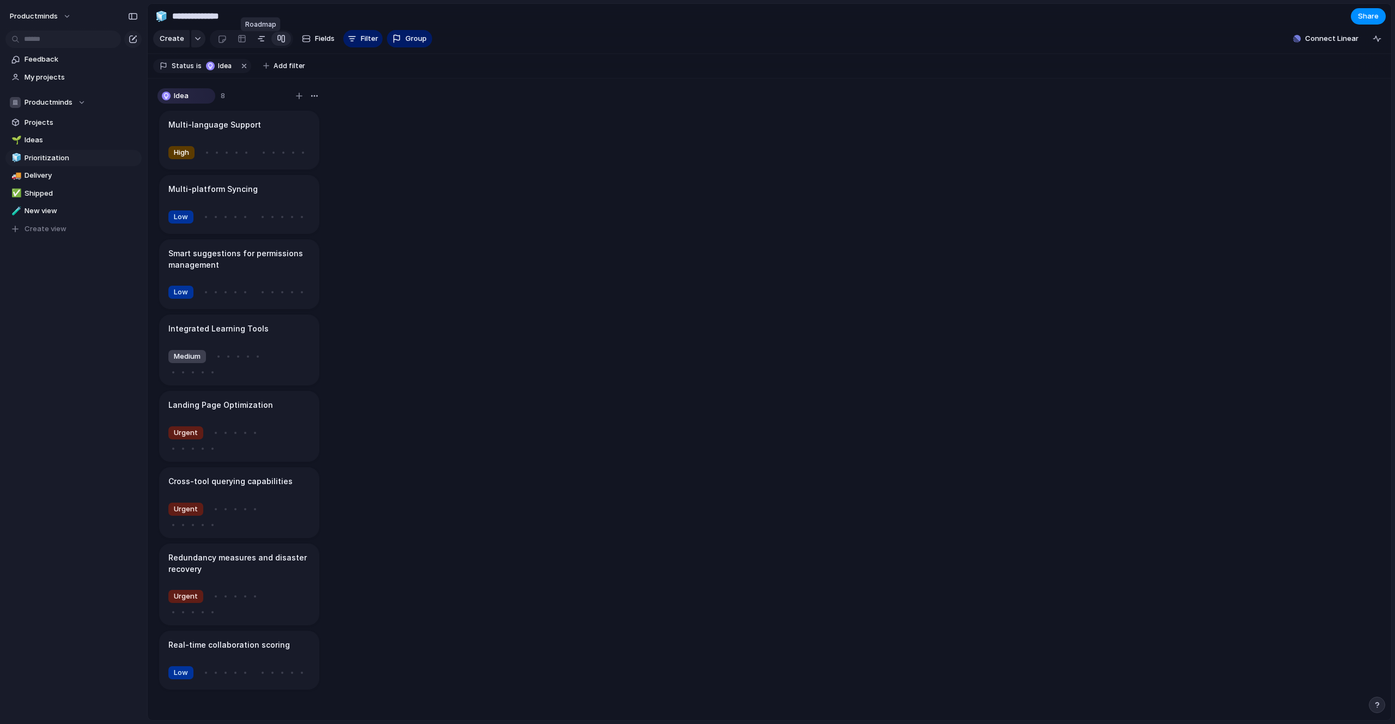
click at [264, 47] on link at bounding box center [262, 38] width 20 height 17
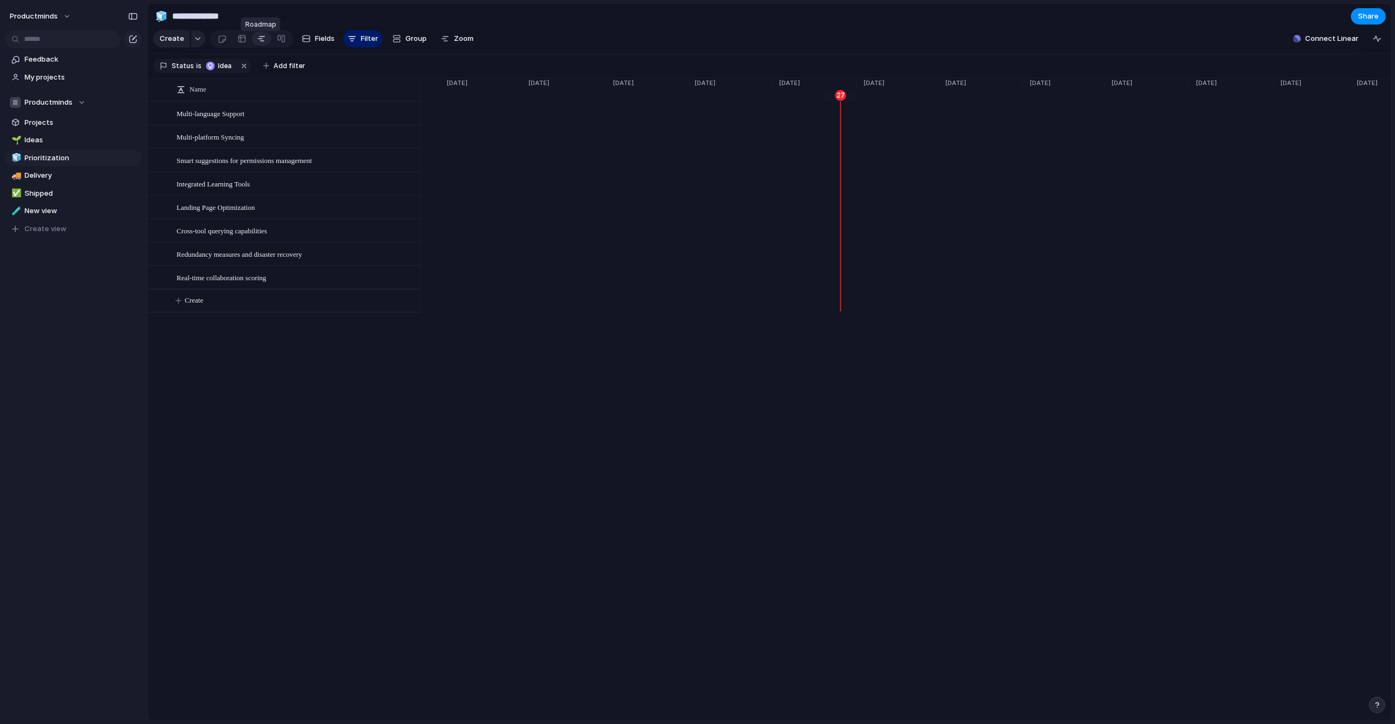
scroll to position [0, 2635]
click at [233, 43] on link at bounding box center [242, 38] width 20 height 17
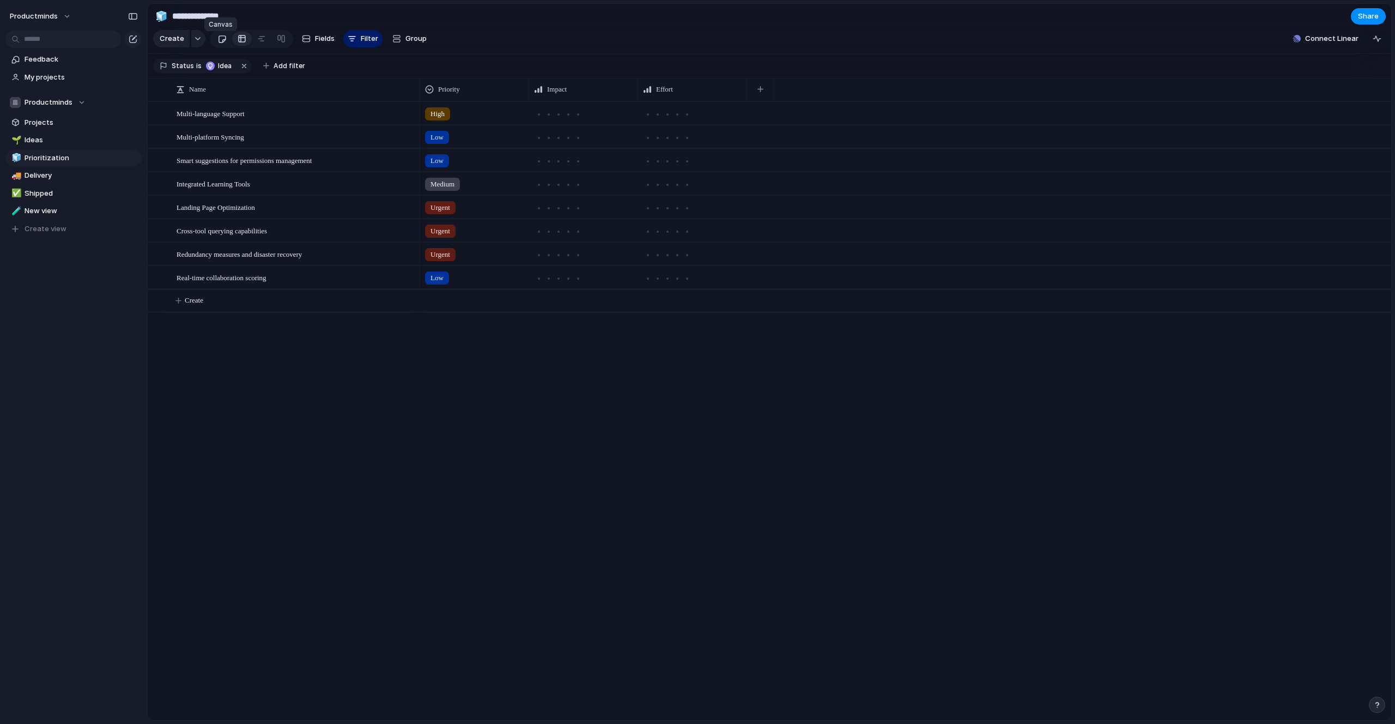
click at [221, 43] on div at bounding box center [221, 39] width 9 height 18
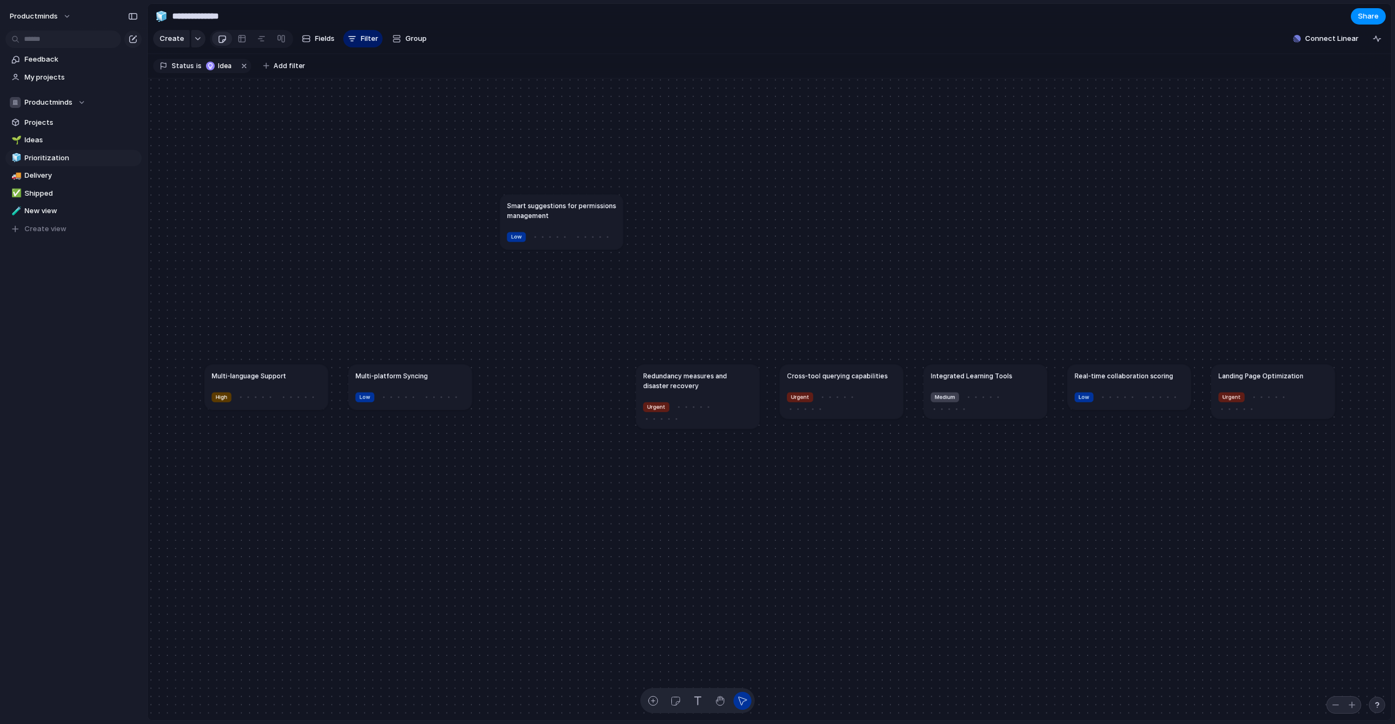
drag, startPoint x: 525, startPoint y: 389, endPoint x: 532, endPoint y: 219, distance: 170.2
click at [532, 219] on h1 "Smart suggestions for permissions management" at bounding box center [562, 211] width 110 height 20
drag, startPoint x: 653, startPoint y: 404, endPoint x: 562, endPoint y: 389, distance: 91.7
click at [562, 384] on h1 "Redundancy measures and disaster recovery" at bounding box center [581, 375] width 110 height 20
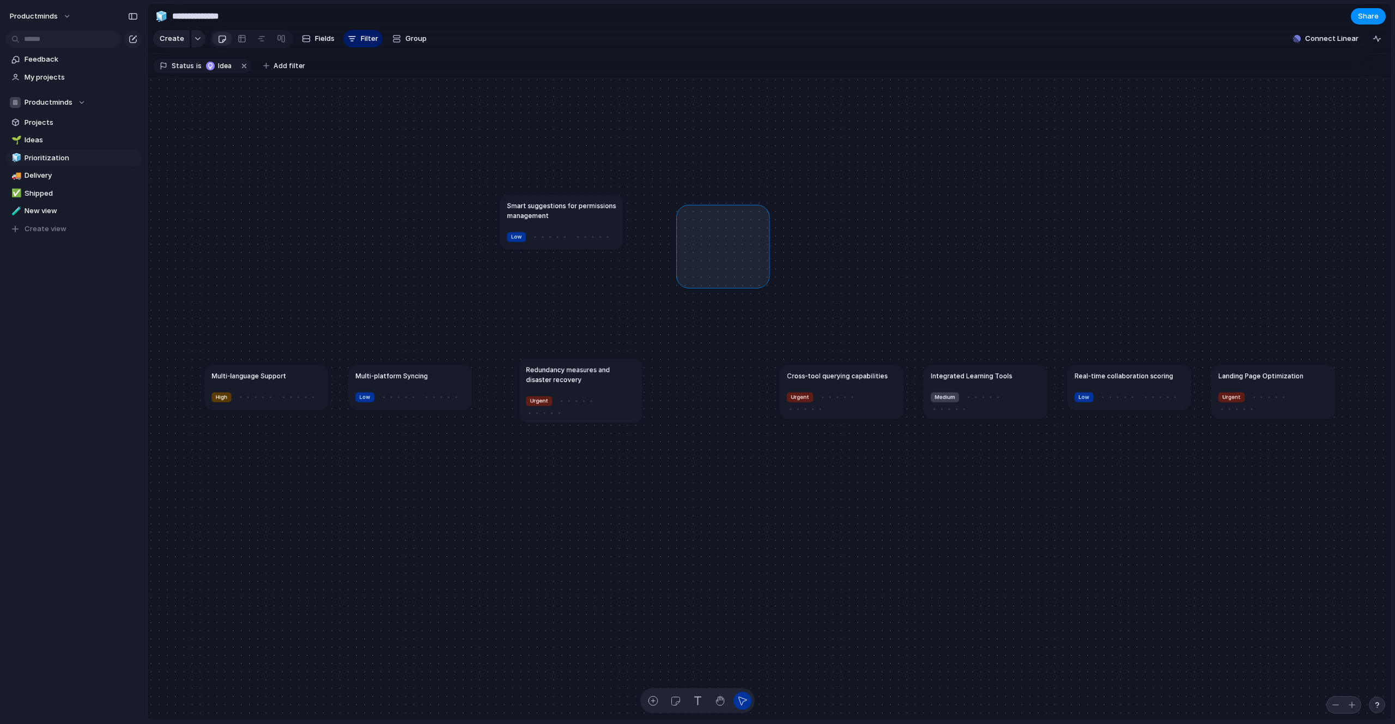
drag, startPoint x: 682, startPoint y: 217, endPoint x: 772, endPoint y: 294, distance: 118.7
